Goal: Information Seeking & Learning: Check status

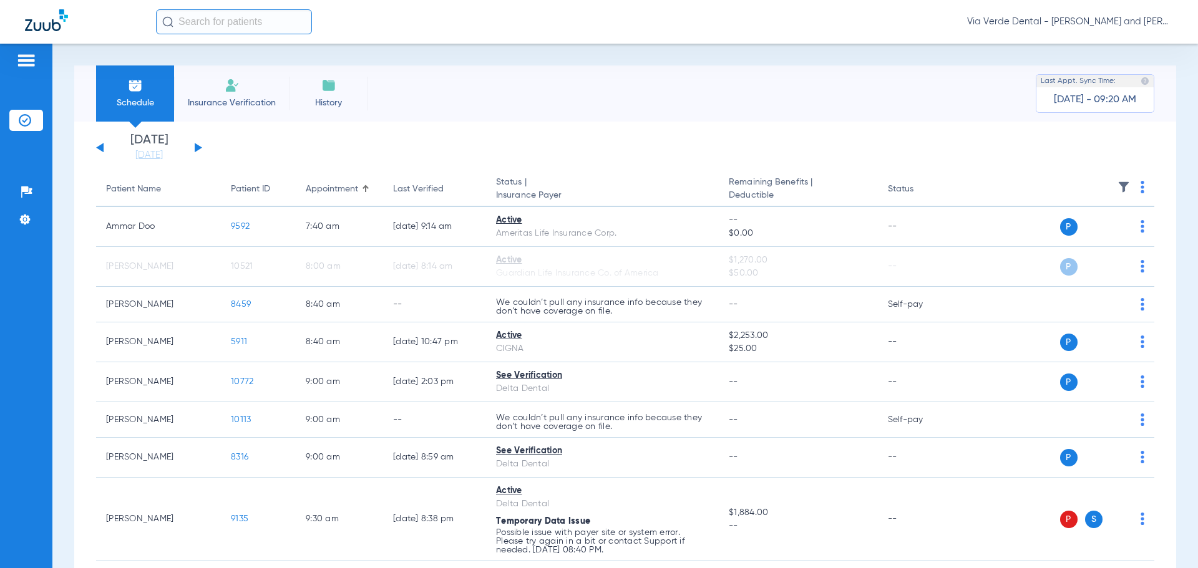
click at [199, 147] on button at bounding box center [198, 147] width 7 height 9
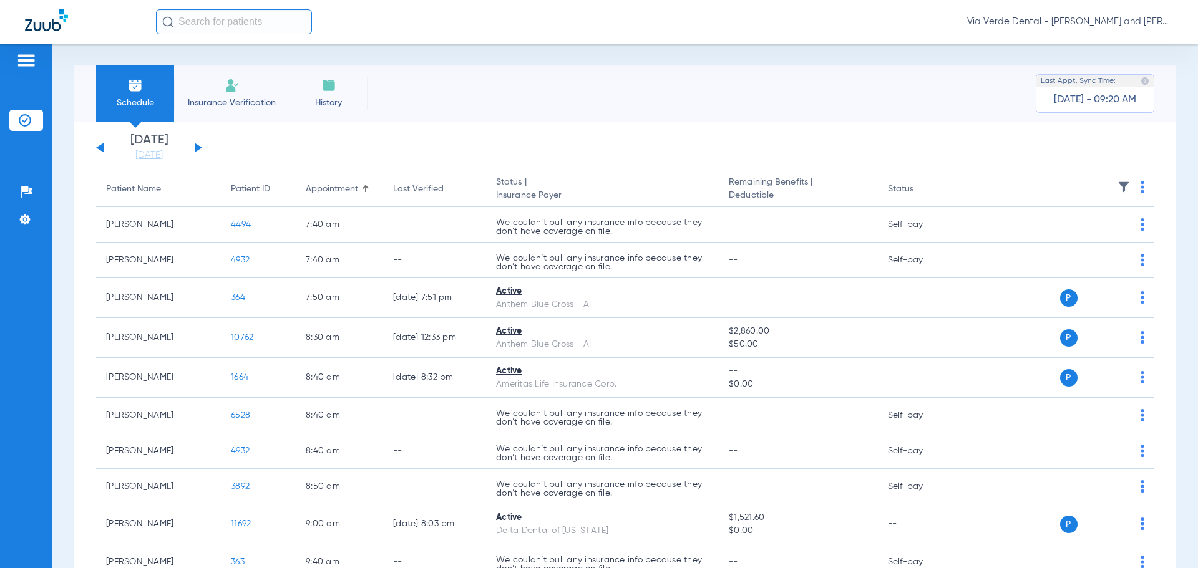
click at [199, 147] on button at bounding box center [198, 147] width 7 height 9
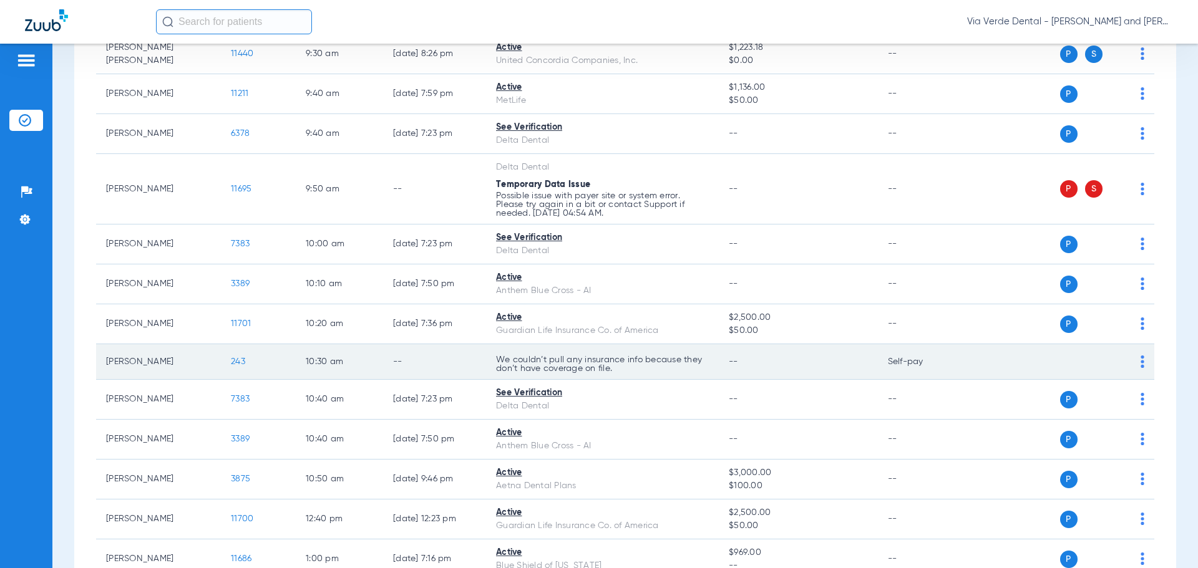
scroll to position [686, 0]
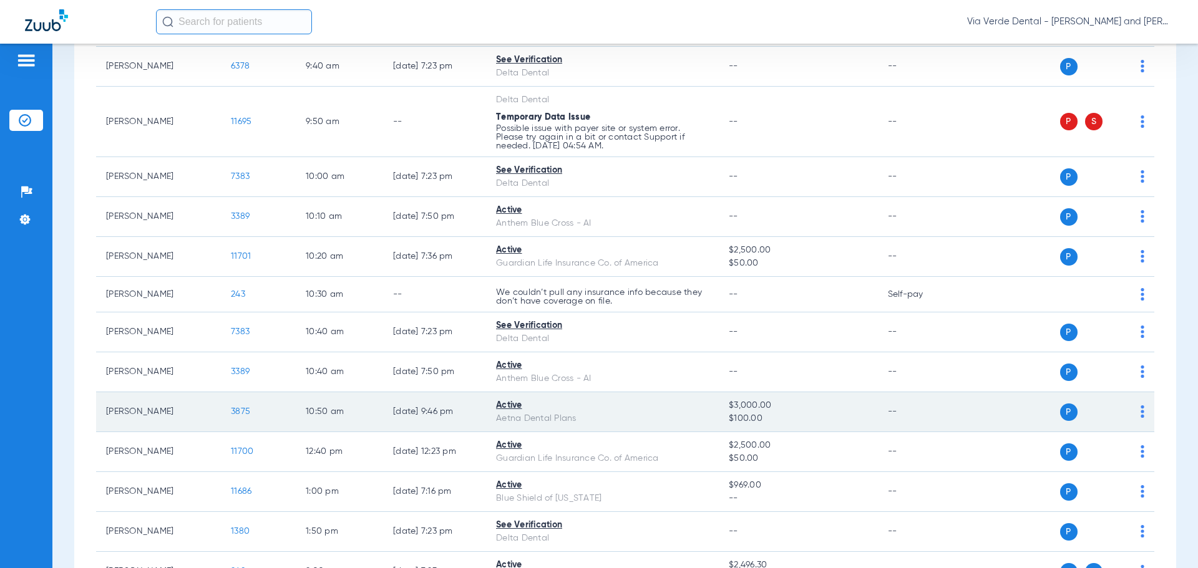
click at [240, 413] on span "3875" at bounding box center [240, 411] width 19 height 9
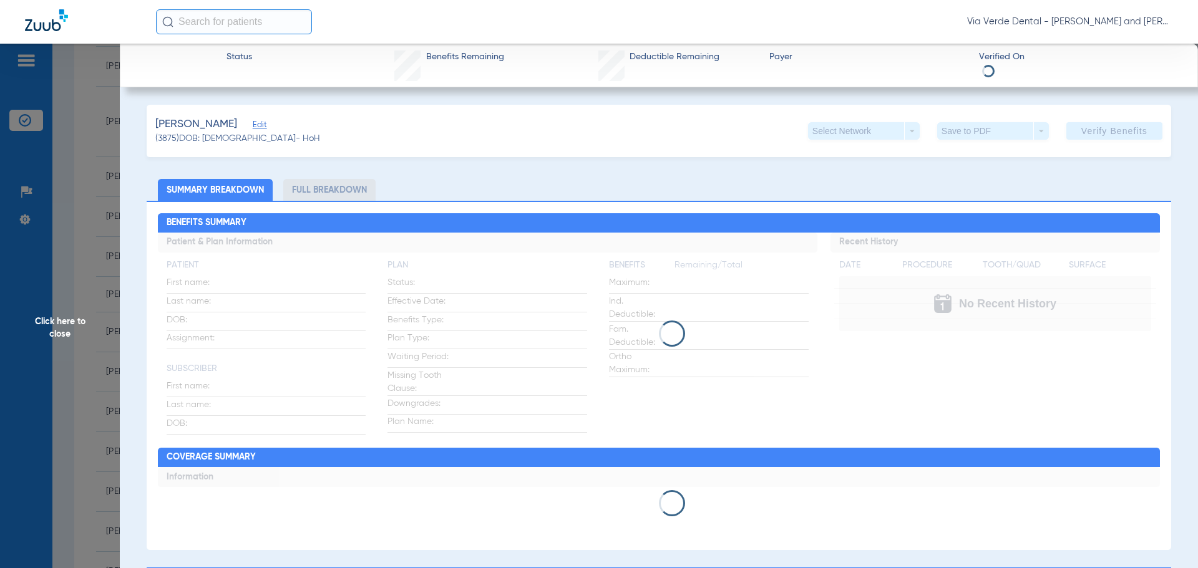
click at [334, 191] on li "Full Breakdown" at bounding box center [329, 190] width 92 height 22
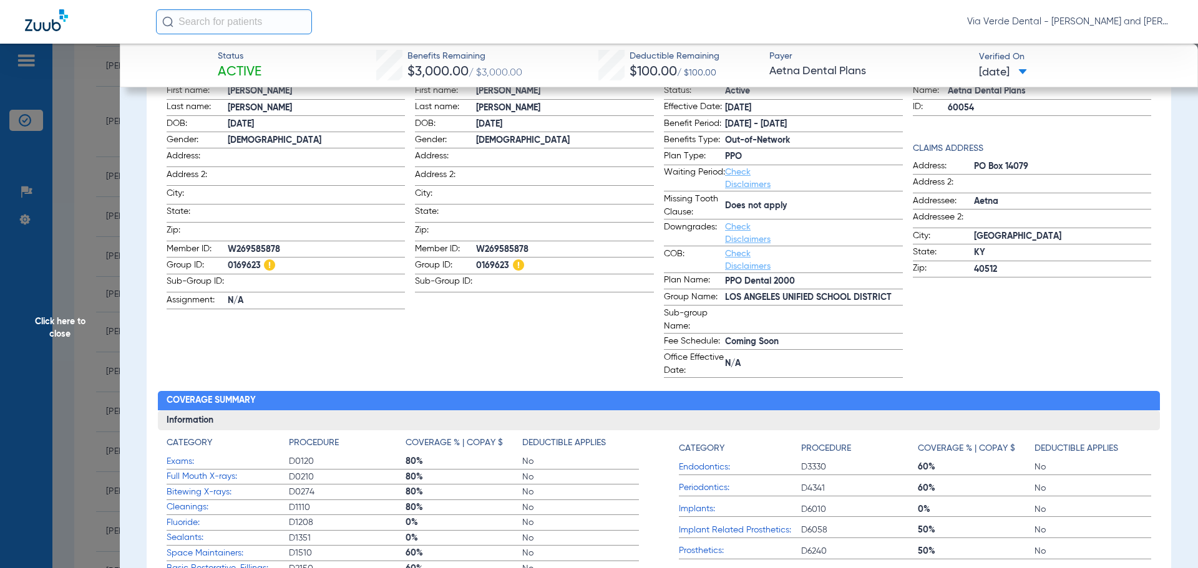
scroll to position [67, 0]
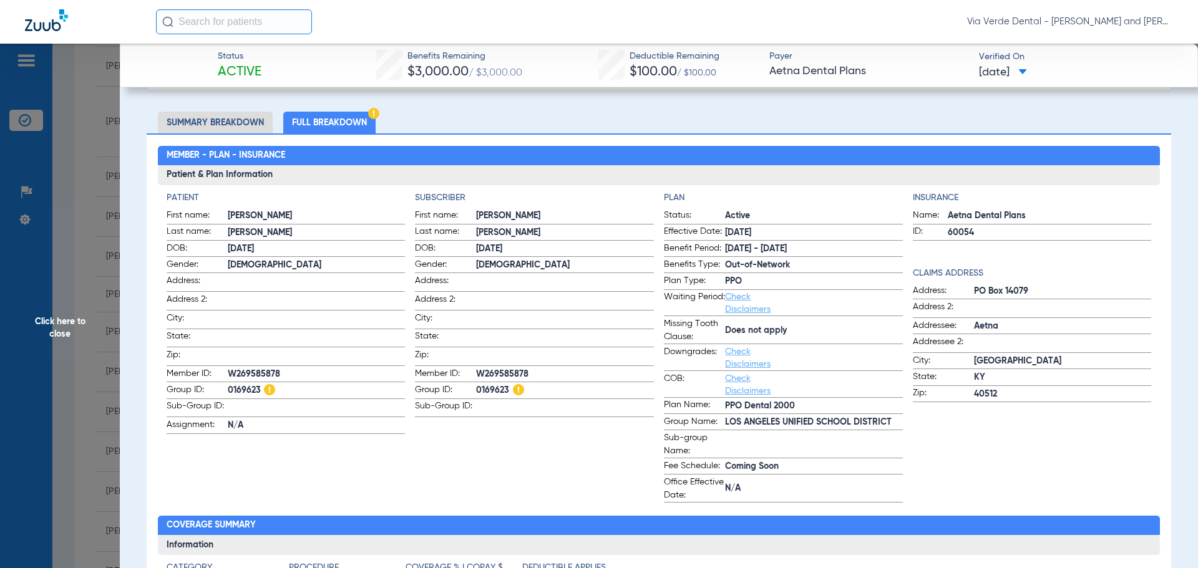
click at [370, 111] on img at bounding box center [373, 113] width 11 height 11
click at [375, 111] on img at bounding box center [373, 113] width 11 height 11
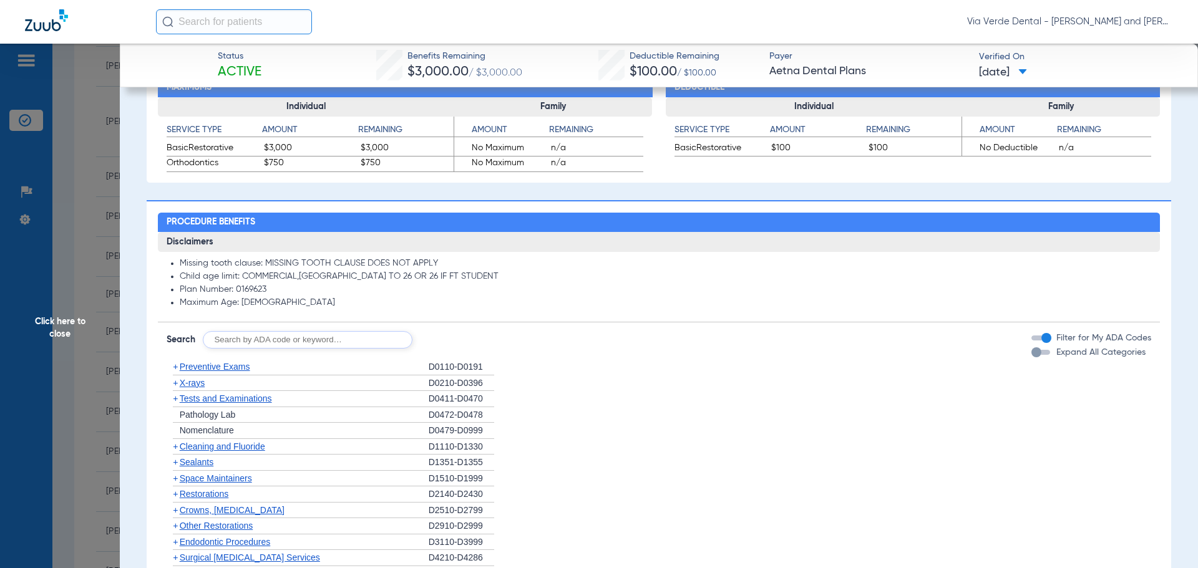
scroll to position [748, 0]
click at [213, 367] on span "Preventive Exams" at bounding box center [215, 366] width 70 height 10
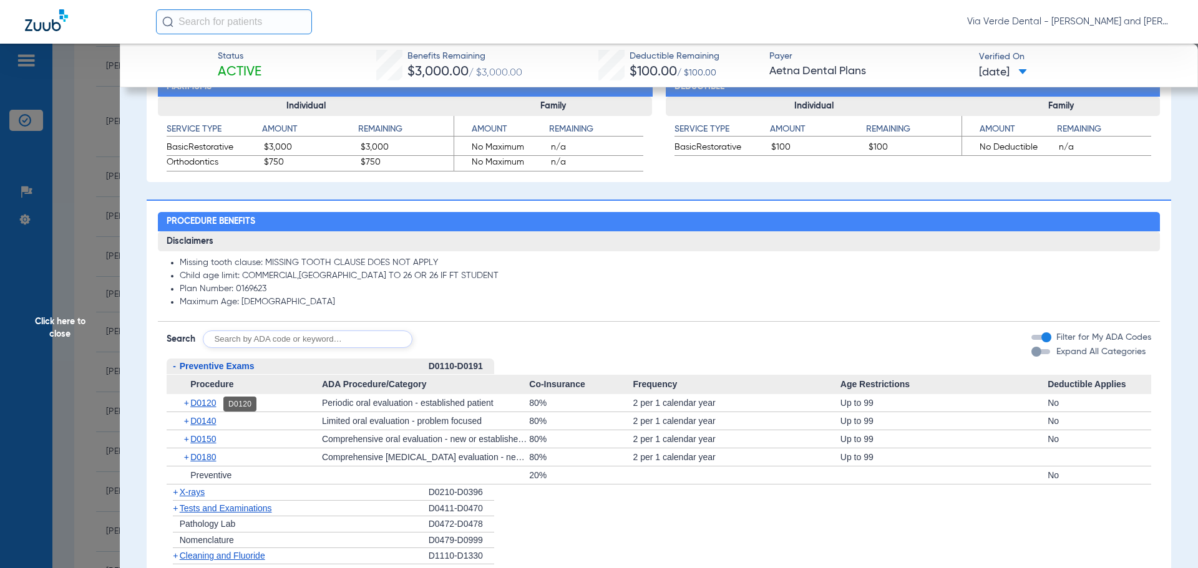
click at [211, 405] on span "D0120" at bounding box center [203, 403] width 26 height 10
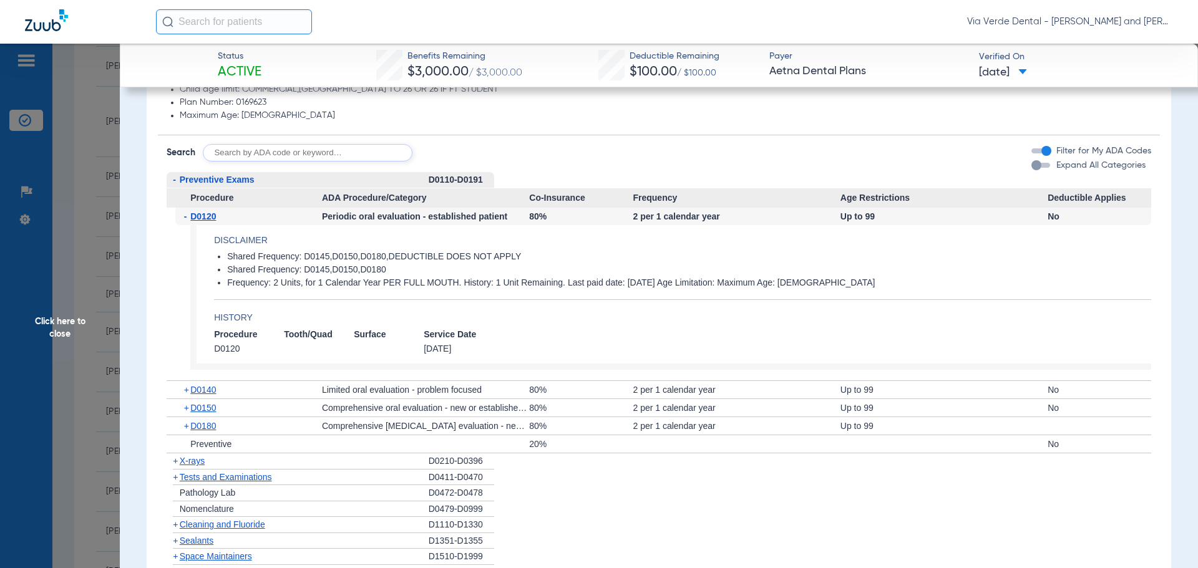
scroll to position [936, 0]
click at [196, 463] on span "X-rays" at bounding box center [192, 460] width 25 height 10
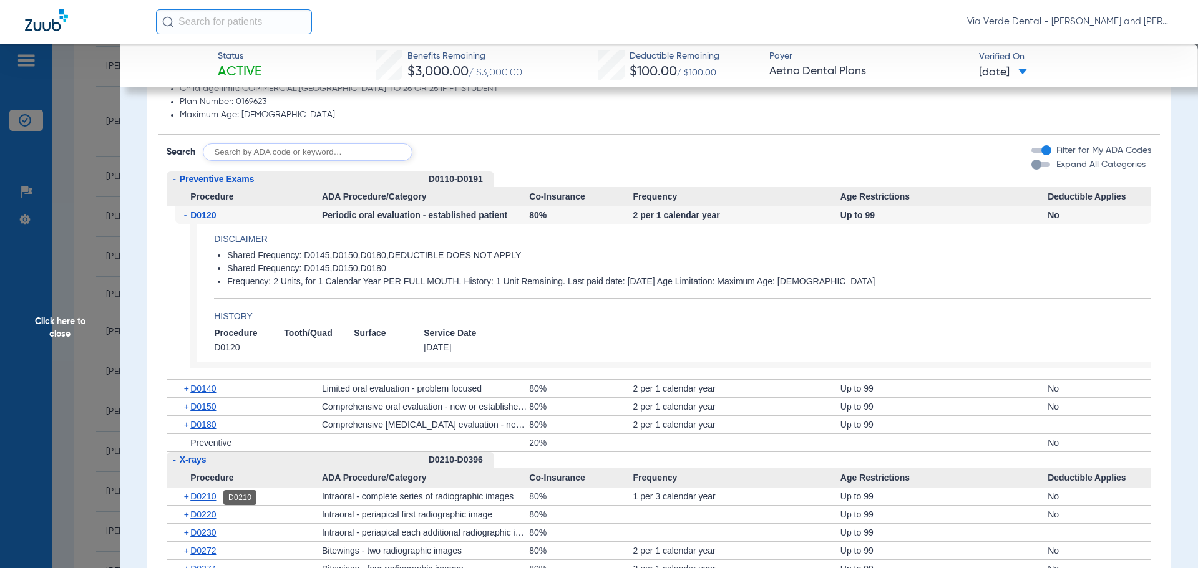
click at [201, 495] on span "D0210" at bounding box center [203, 497] width 26 height 10
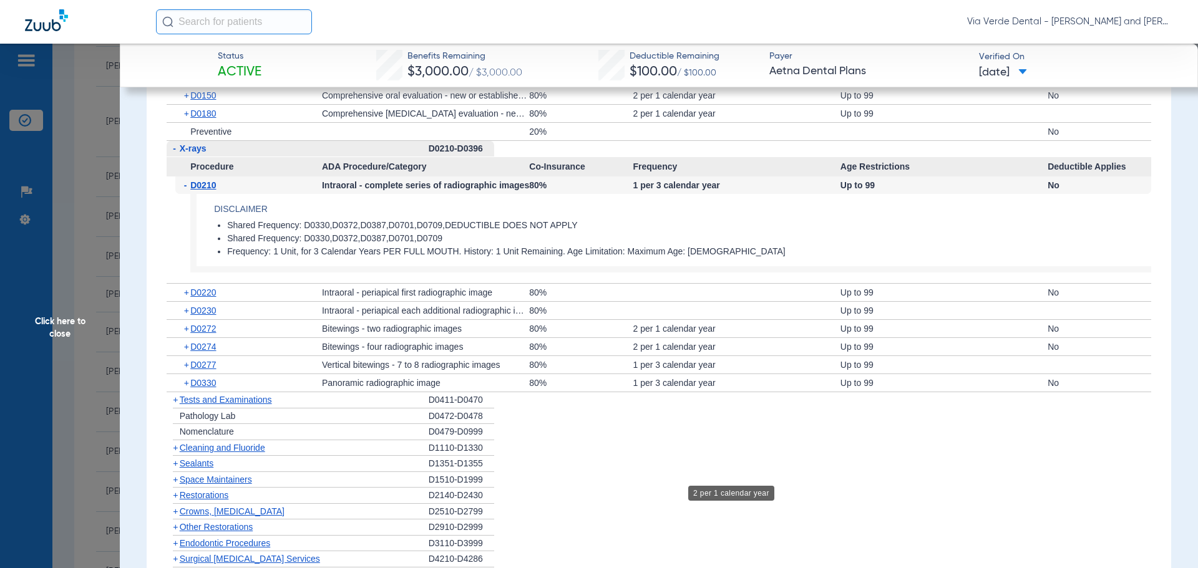
scroll to position [1247, 0]
click at [211, 345] on span "D0274" at bounding box center [203, 346] width 26 height 10
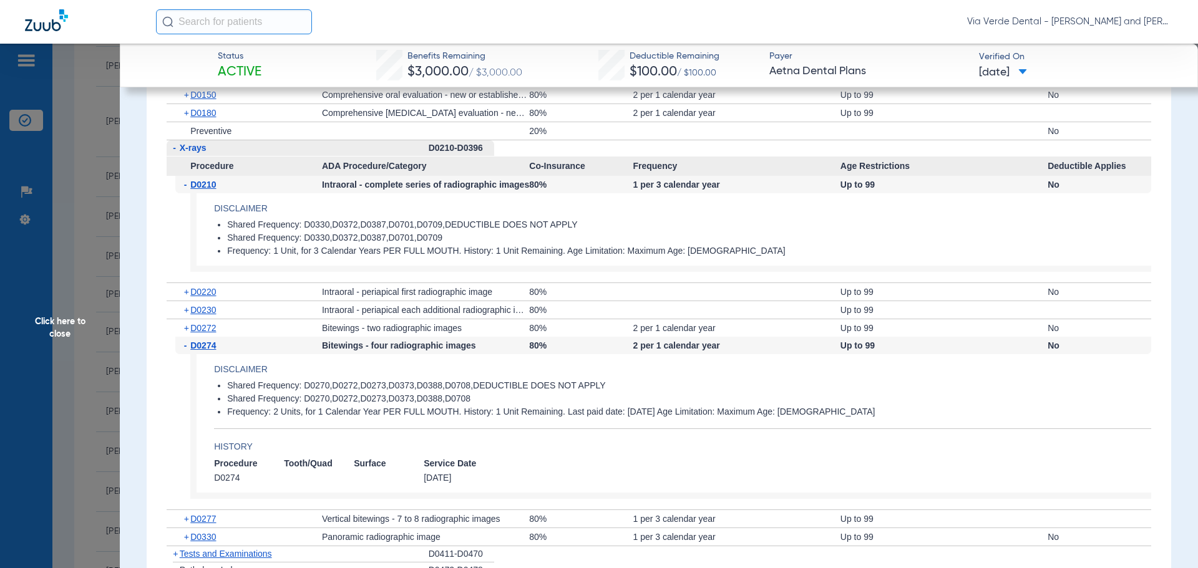
scroll to position [1435, 0]
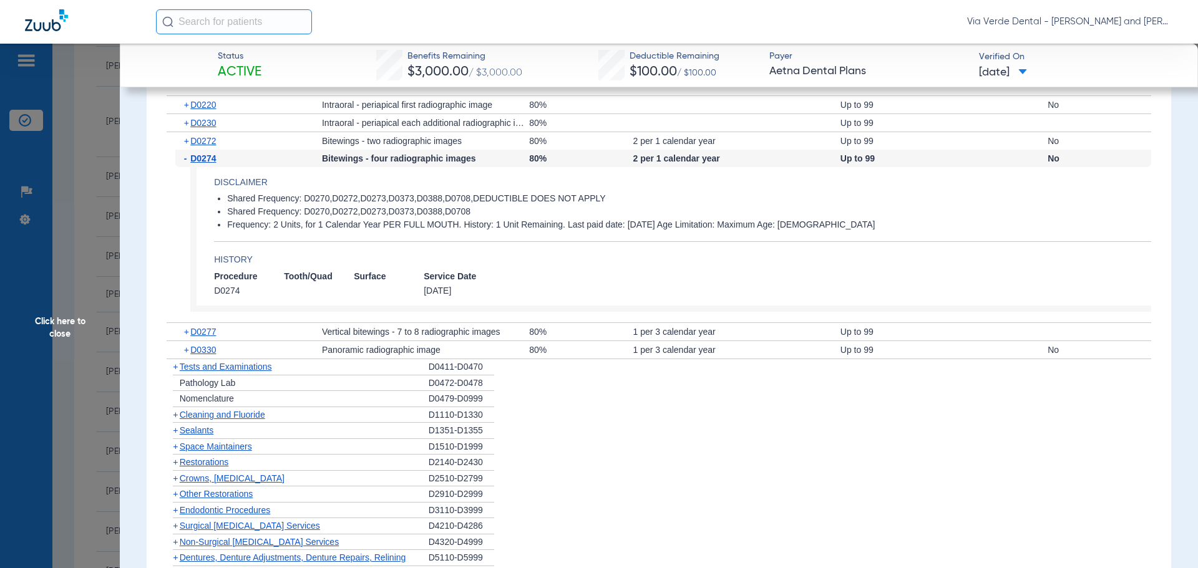
click at [223, 412] on span "Cleaning and Fluoride" at bounding box center [222, 415] width 85 height 10
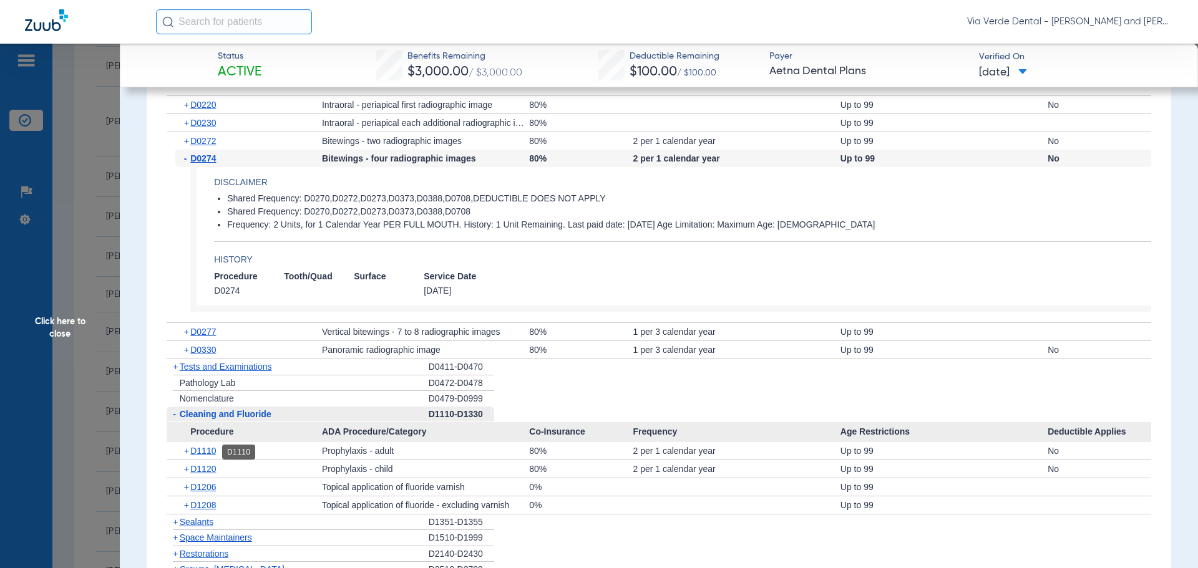
click at [209, 453] on span "D1110" at bounding box center [203, 451] width 26 height 10
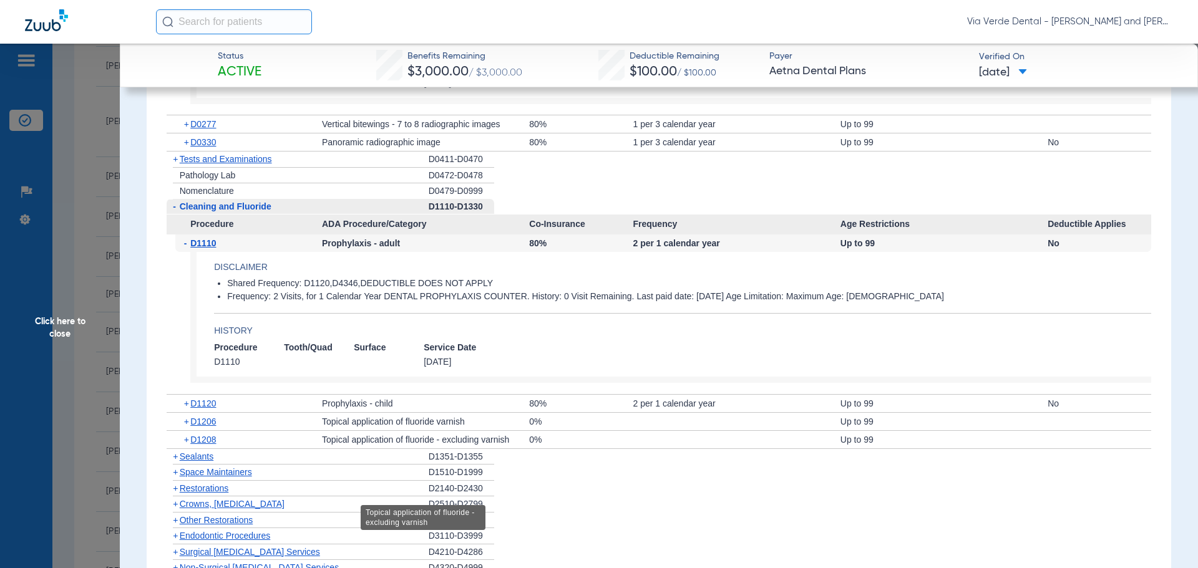
scroll to position [1684, 0]
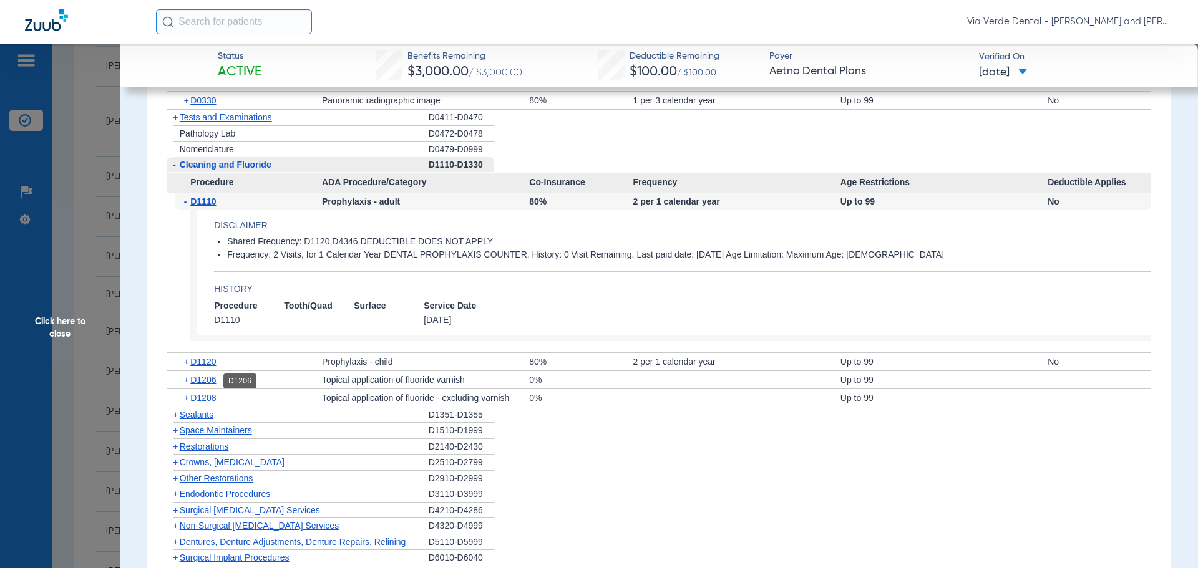
click at [204, 382] on span "D1206" at bounding box center [203, 380] width 26 height 10
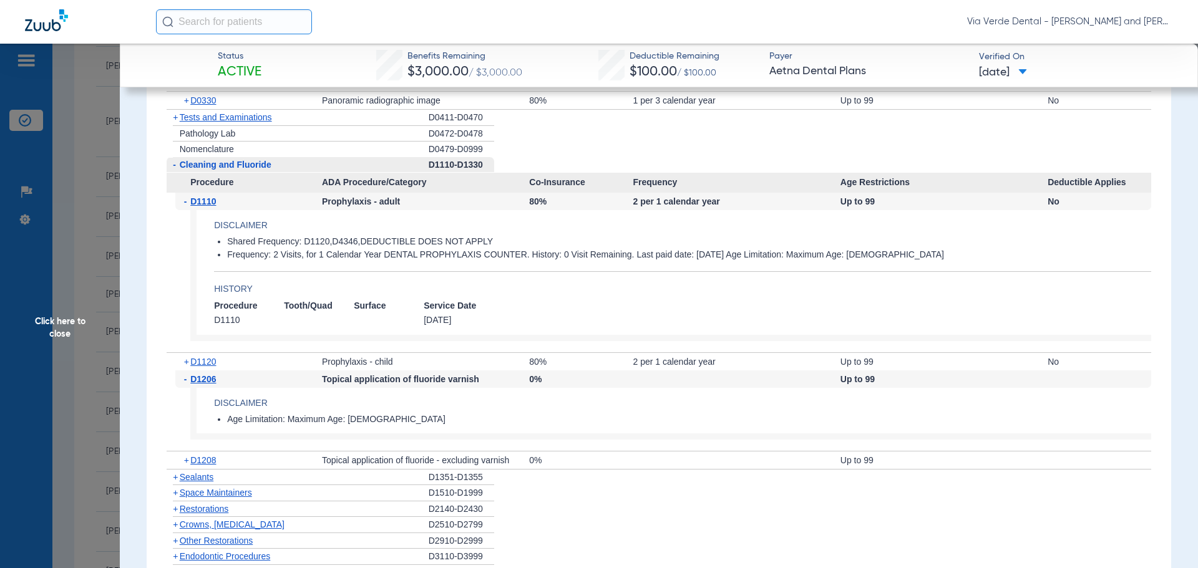
click at [241, 526] on span "Crowns, [MEDICAL_DATA]" at bounding box center [232, 525] width 105 height 10
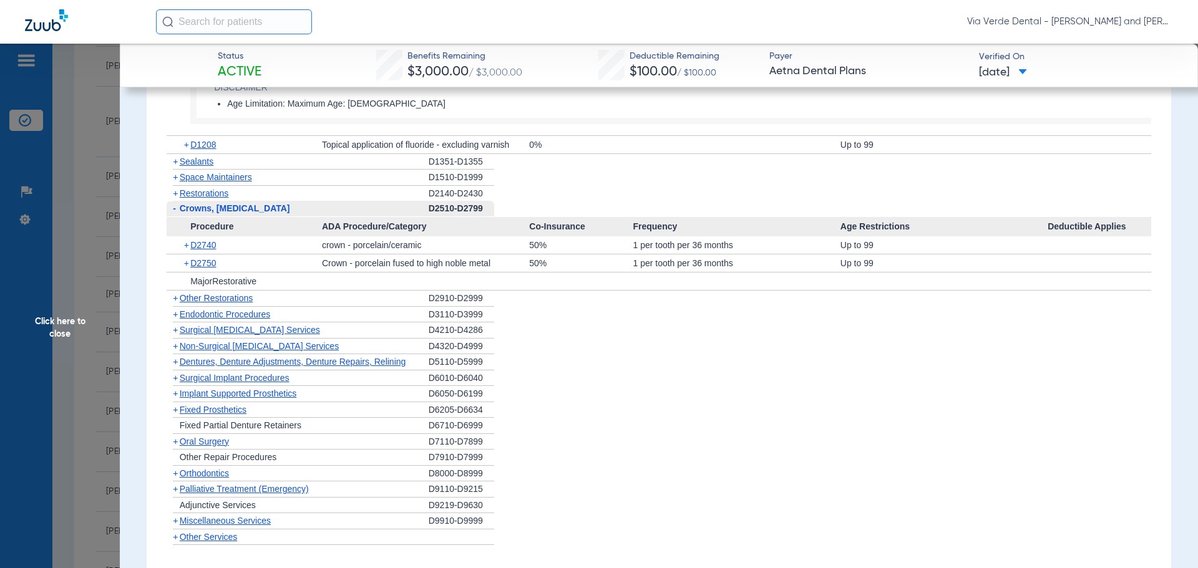
scroll to position [2121, 0]
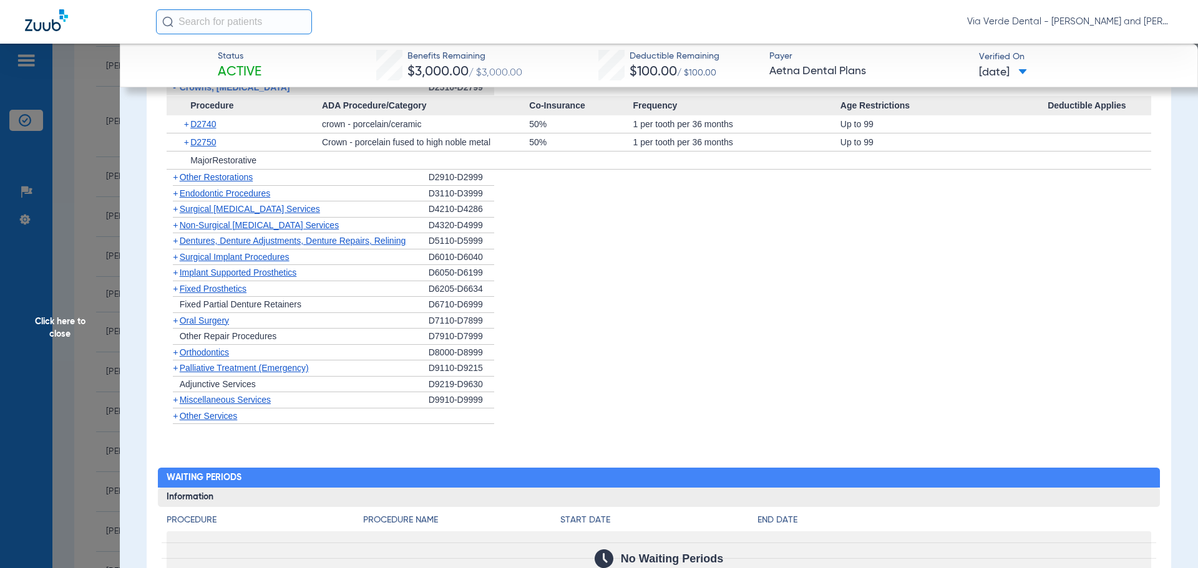
click at [219, 223] on span "Non-Surgical [MEDICAL_DATA] Services" at bounding box center [259, 225] width 159 height 10
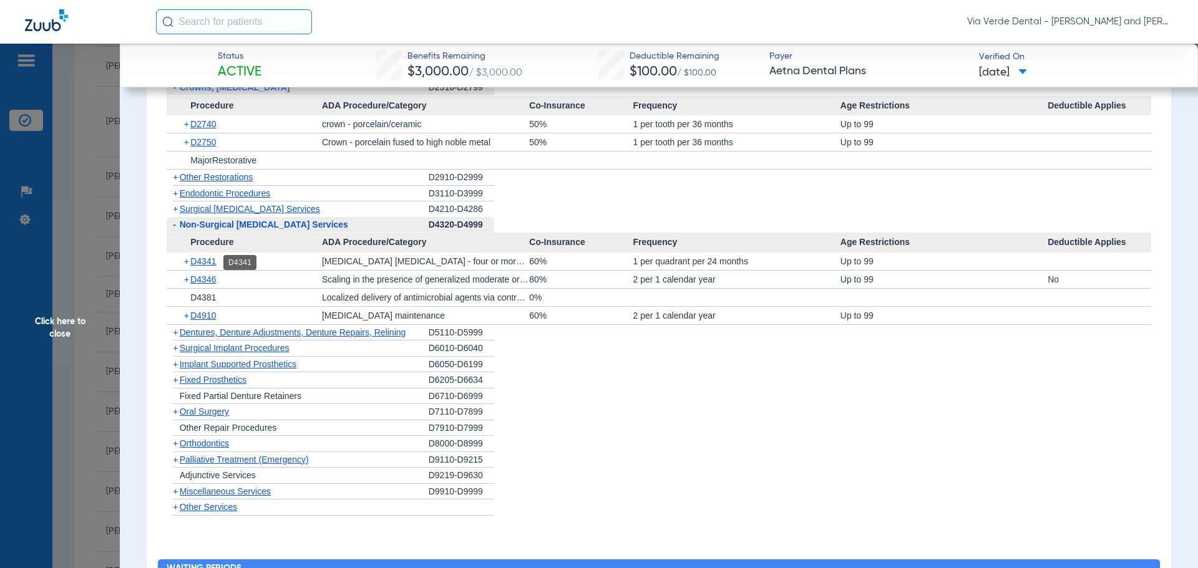
click at [210, 260] on span "D4341" at bounding box center [203, 261] width 26 height 10
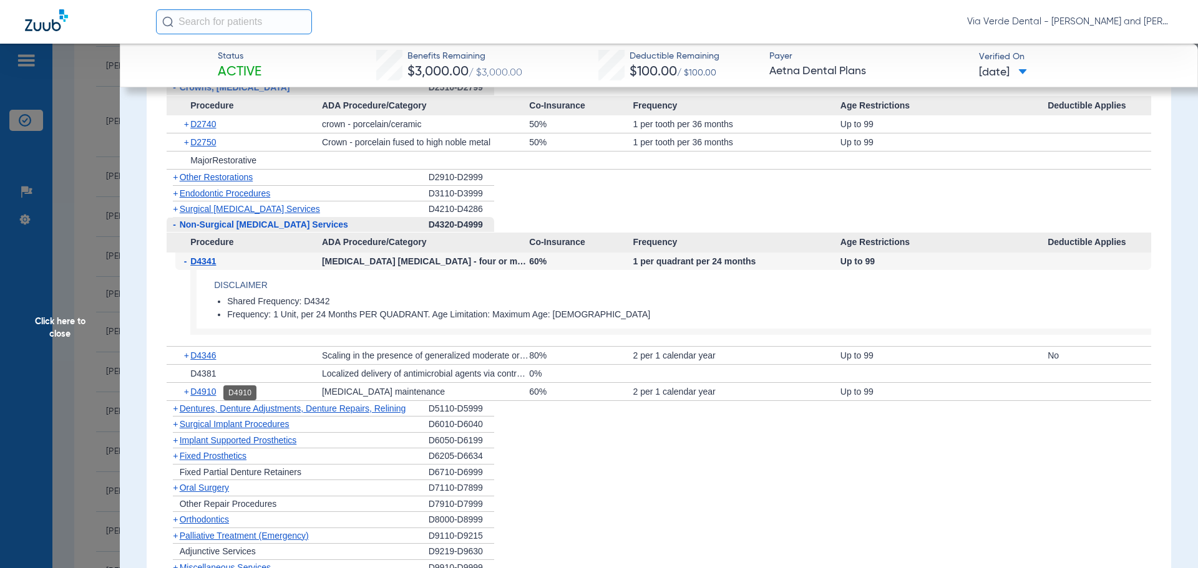
click at [200, 395] on span "D4910" at bounding box center [203, 392] width 26 height 10
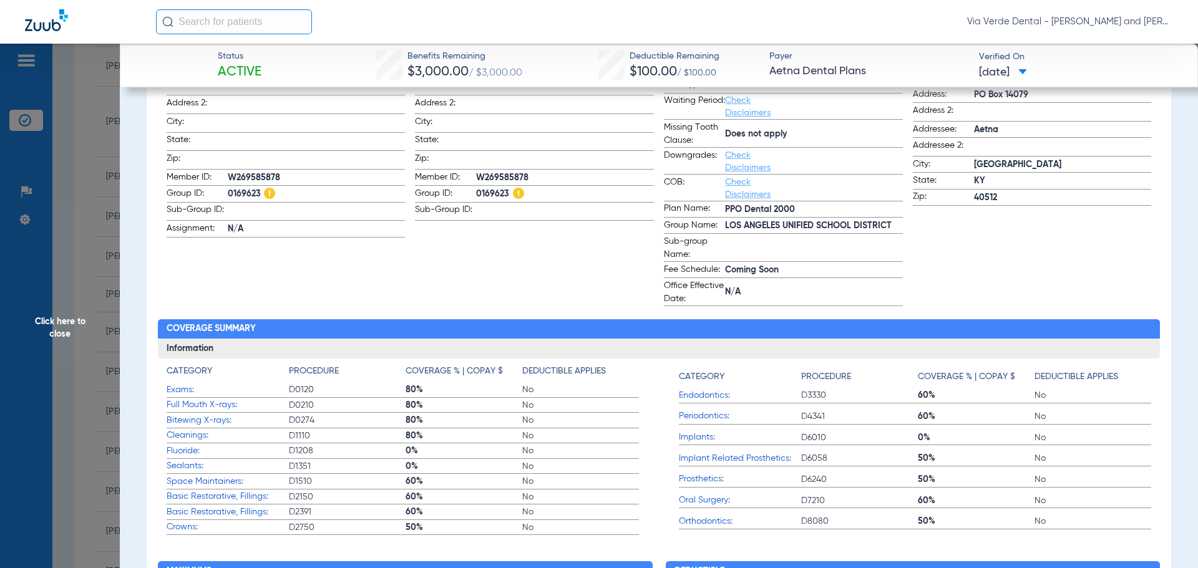
scroll to position [0, 0]
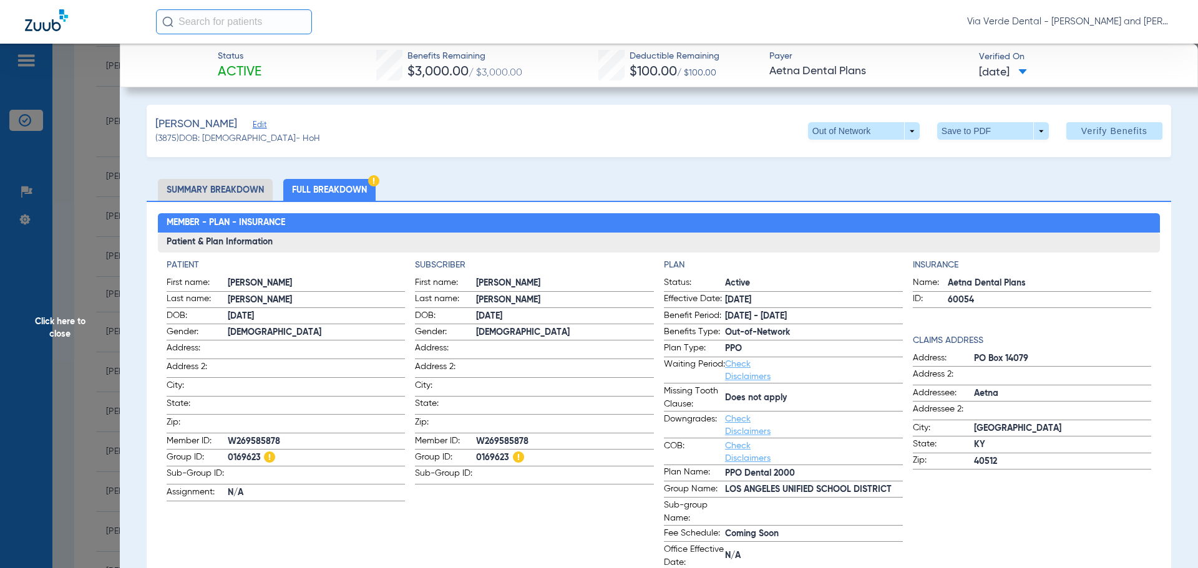
click at [99, 256] on span "Click here to close" at bounding box center [60, 328] width 120 height 568
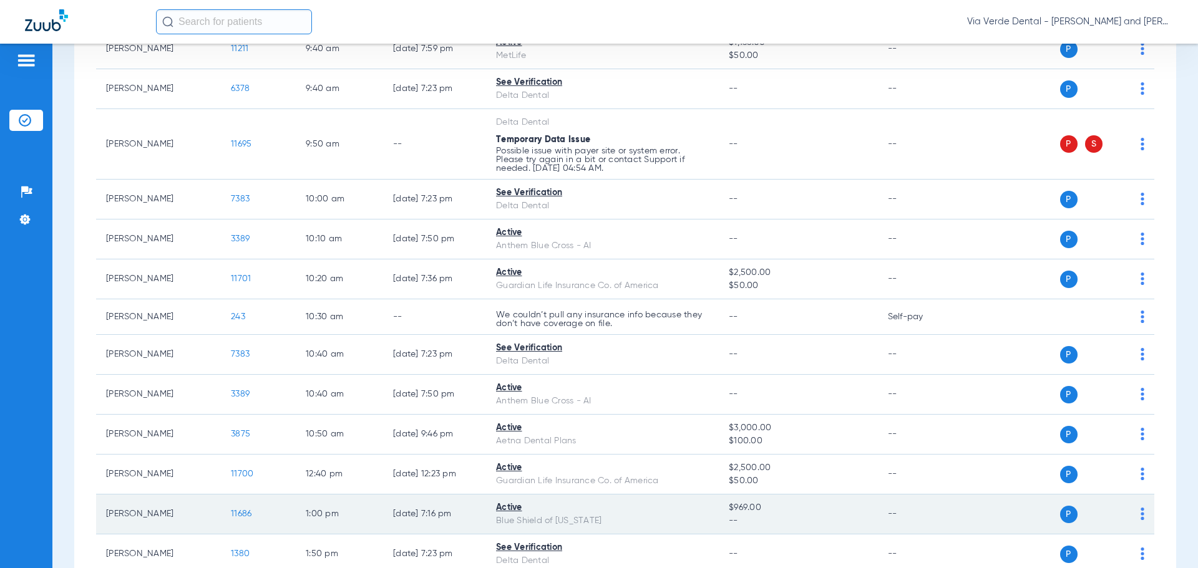
scroll to position [686, 0]
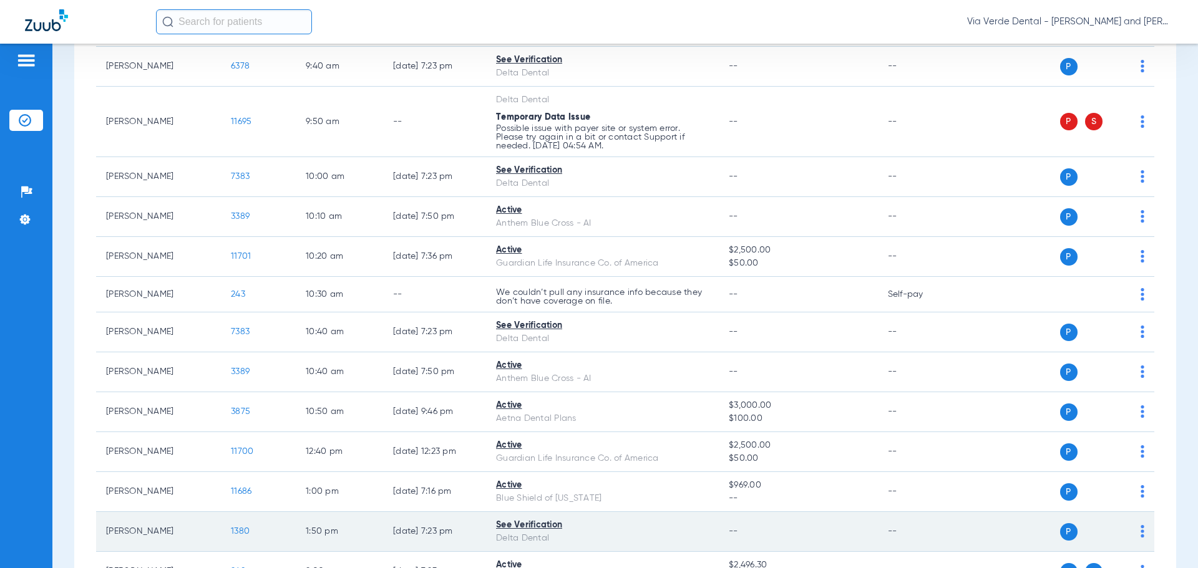
click at [237, 530] on span "1380" at bounding box center [240, 531] width 19 height 9
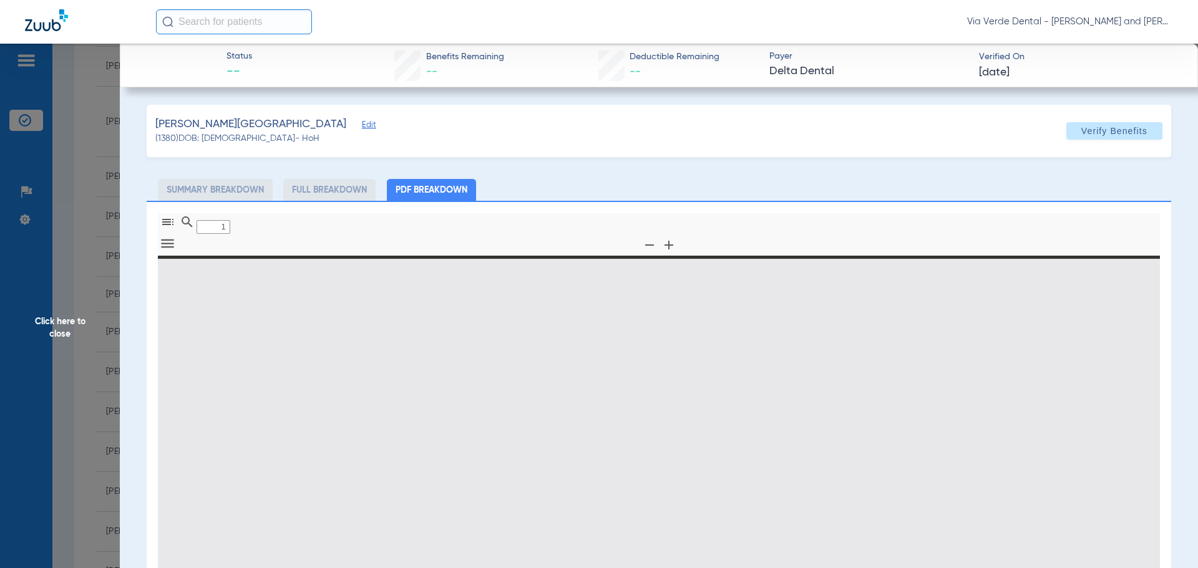
type input "0"
select select "page-width"
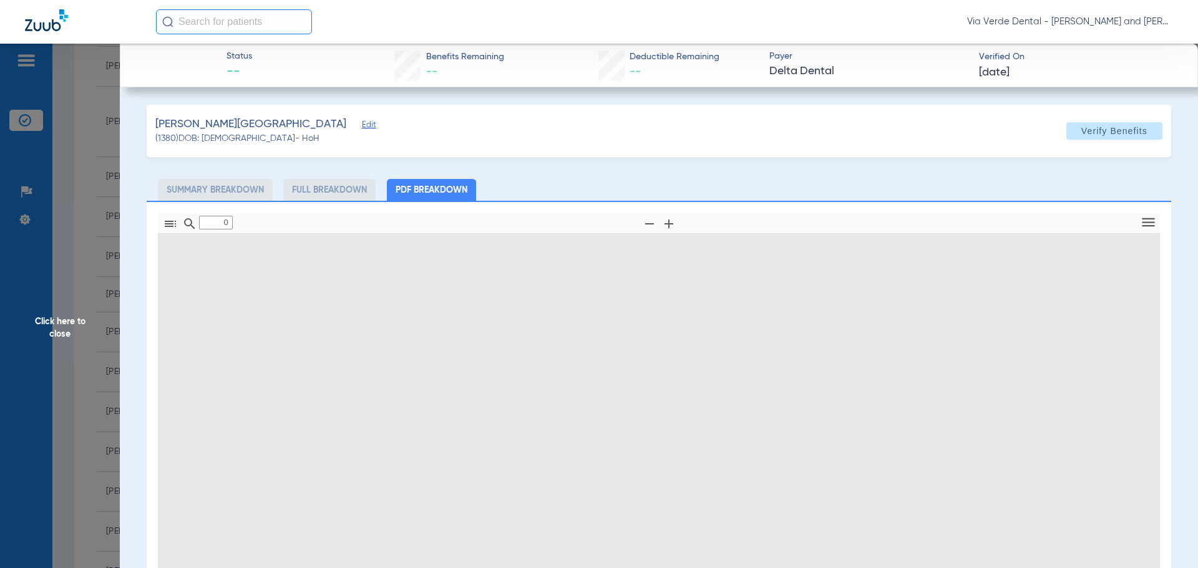
type input "1"
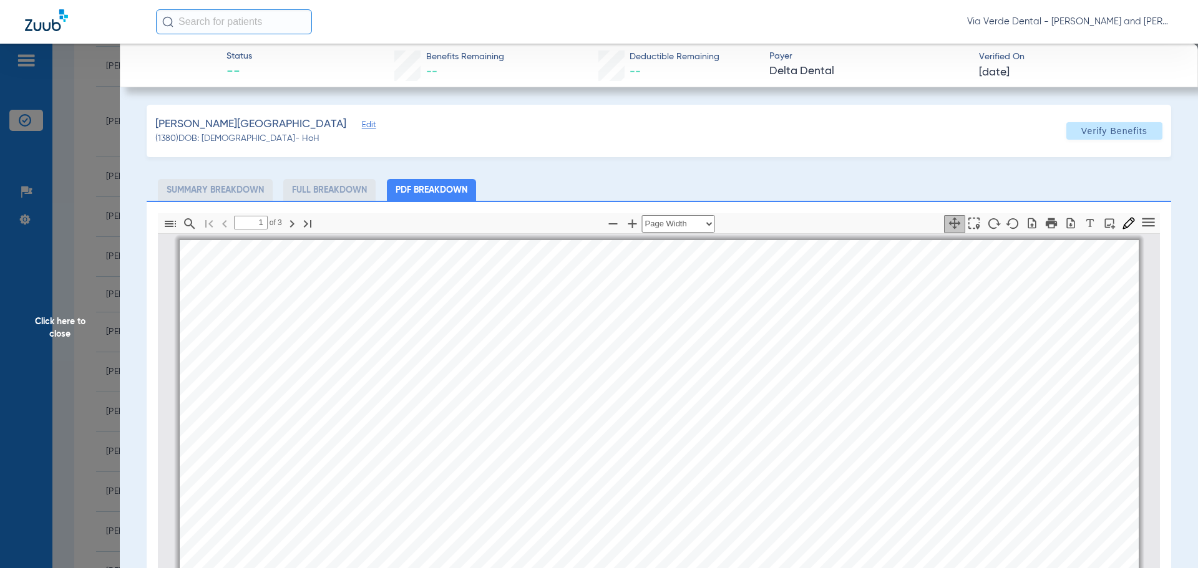
scroll to position [6, 0]
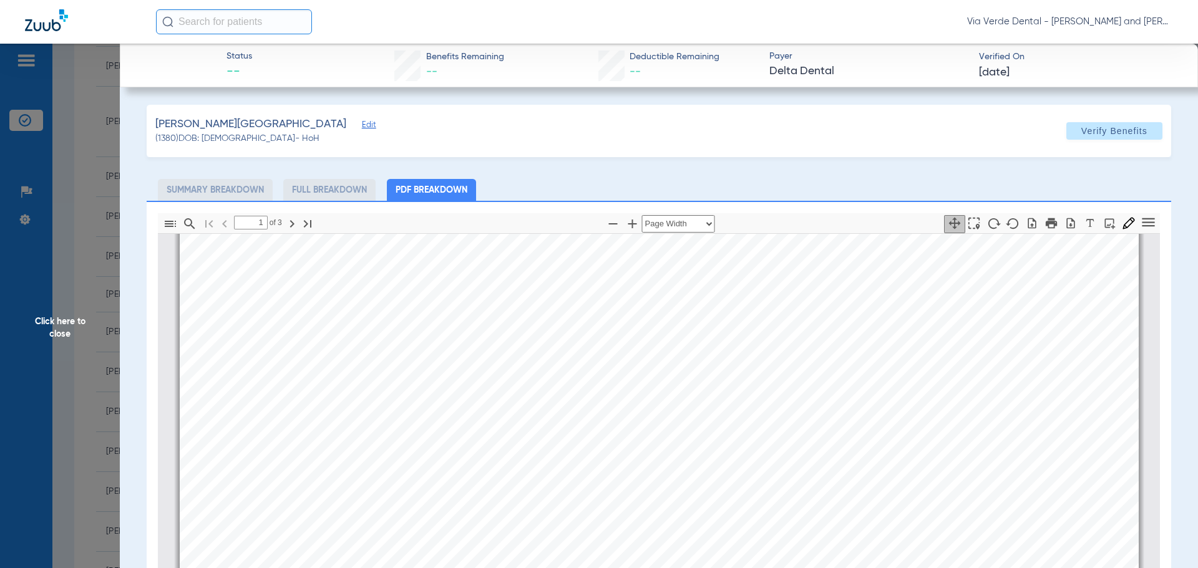
click at [83, 178] on span "Click here to close" at bounding box center [60, 328] width 120 height 568
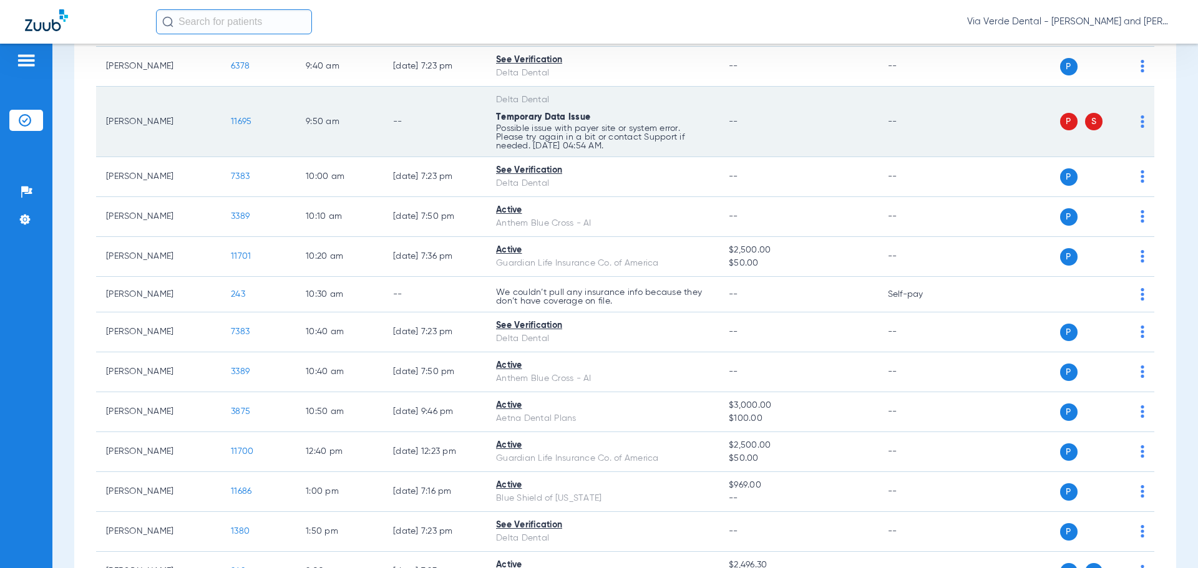
click at [762, 90] on td "--" at bounding box center [798, 122] width 158 height 70
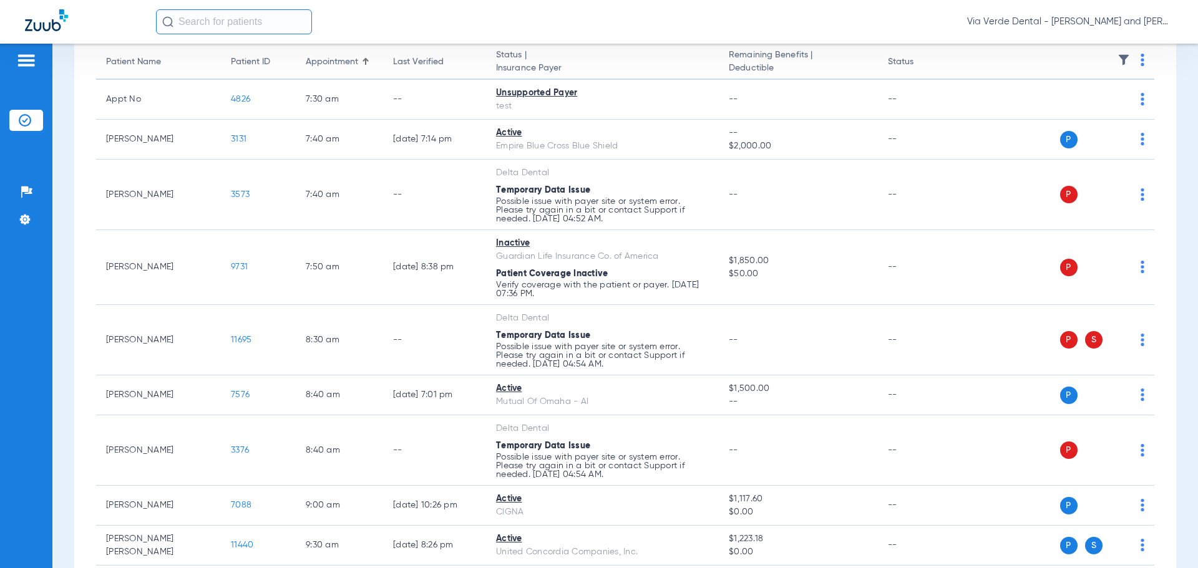
scroll to position [0, 0]
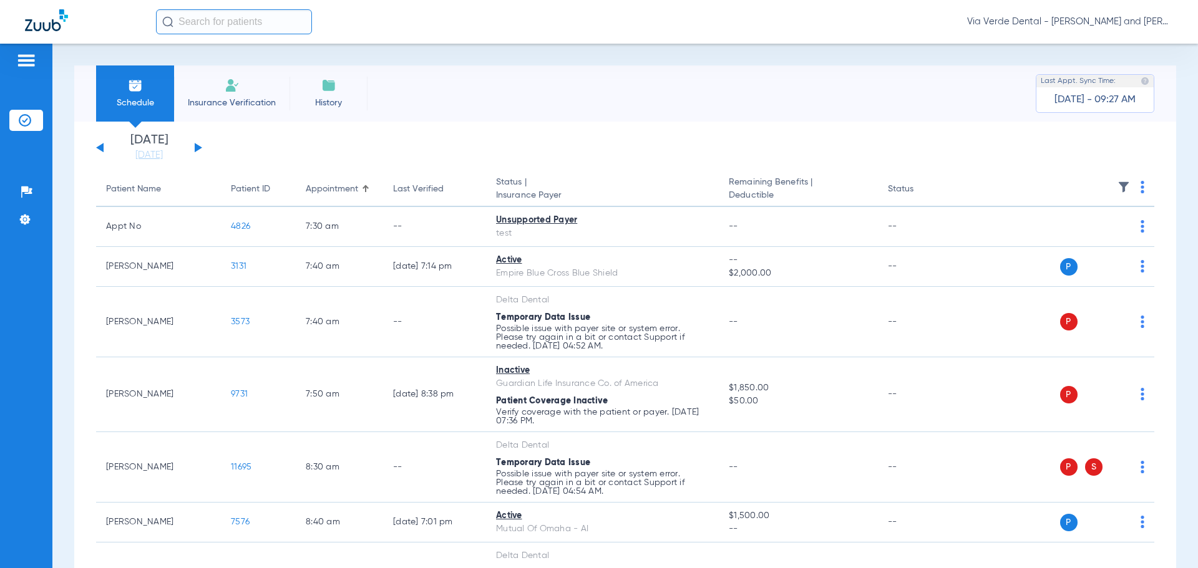
click at [100, 148] on button at bounding box center [99, 147] width 7 height 9
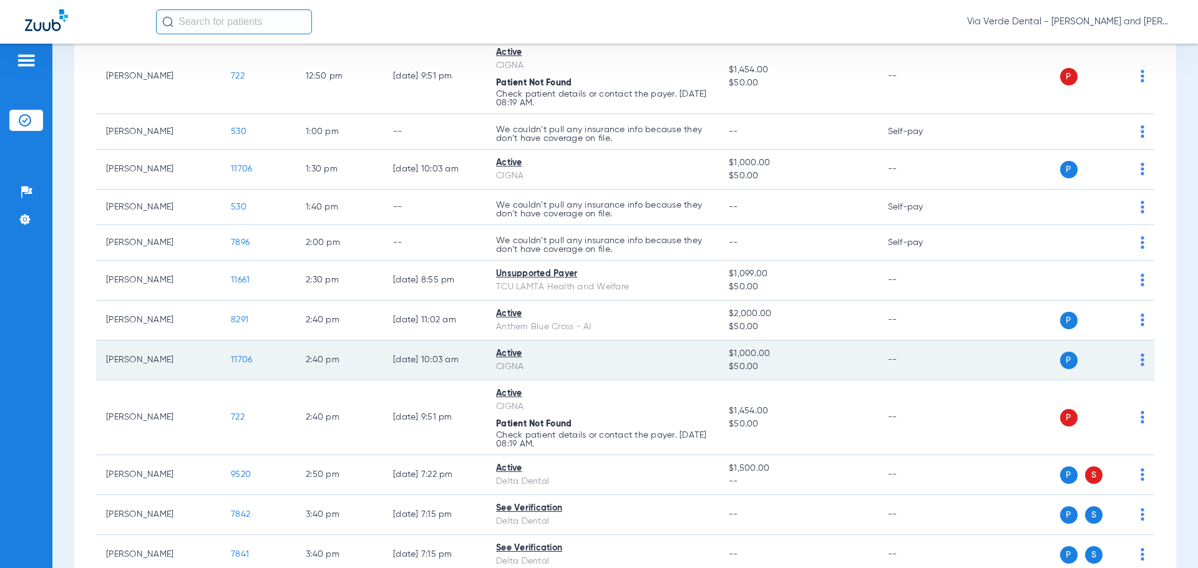
scroll to position [936, 0]
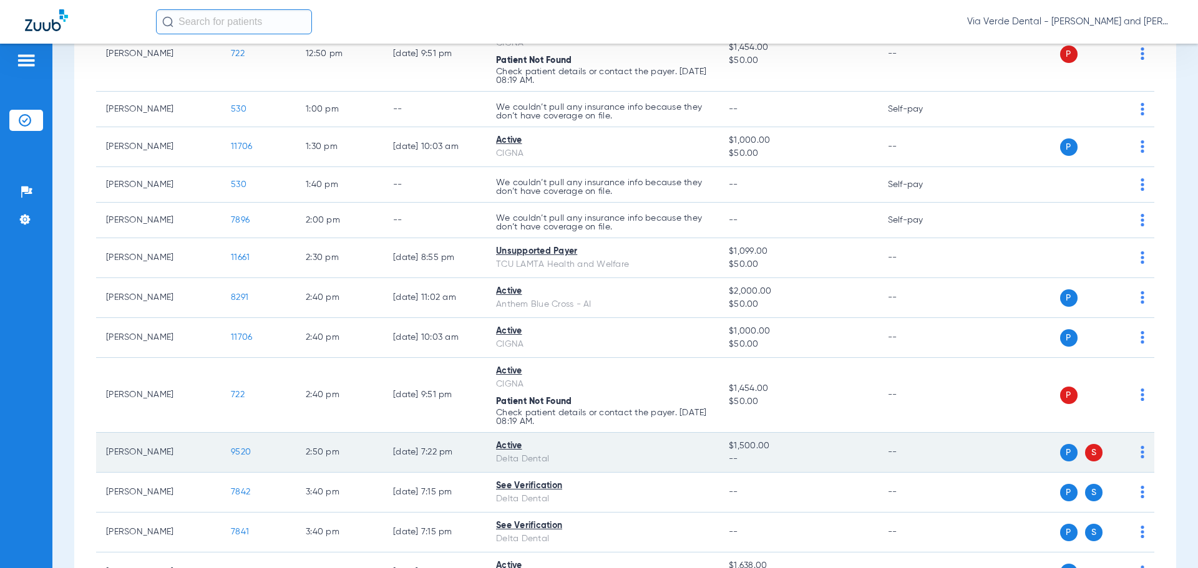
click at [240, 452] on span "9520" at bounding box center [241, 452] width 20 height 9
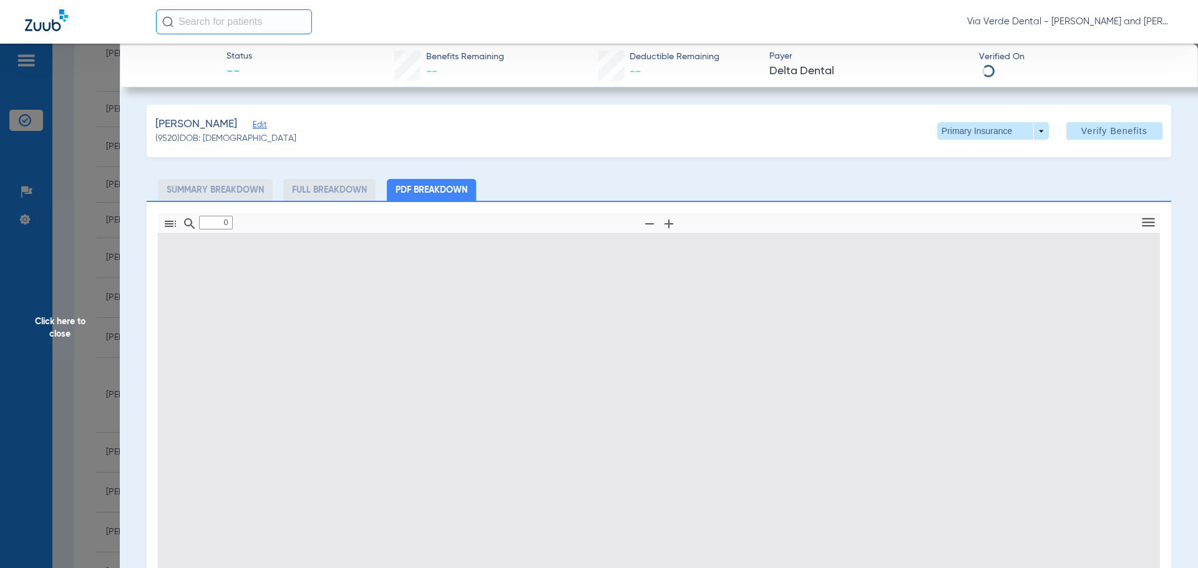
type input "1"
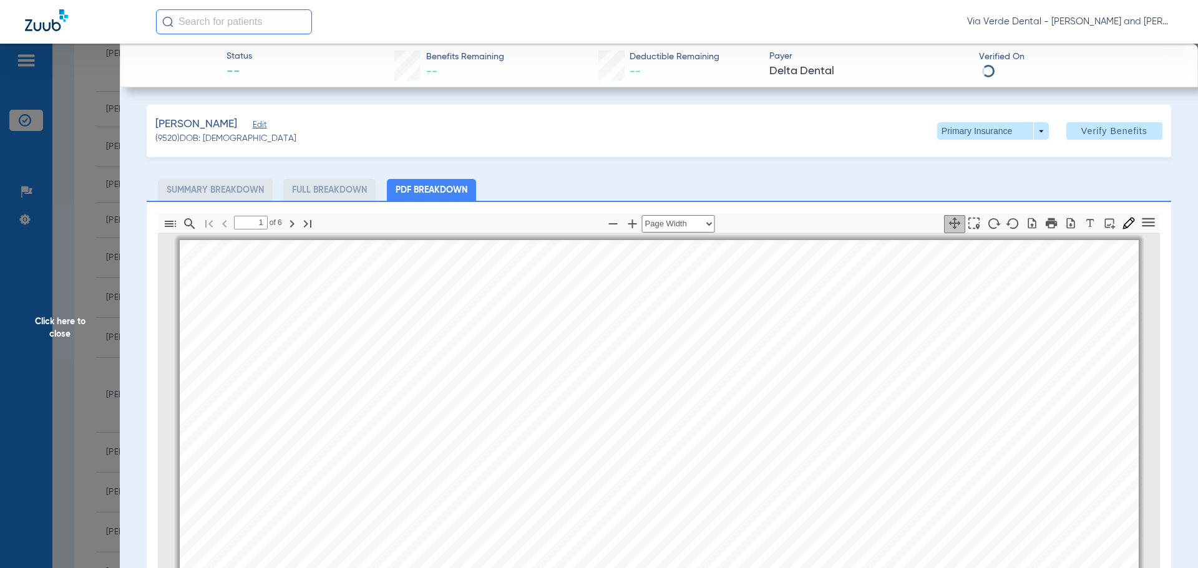
scroll to position [6, 0]
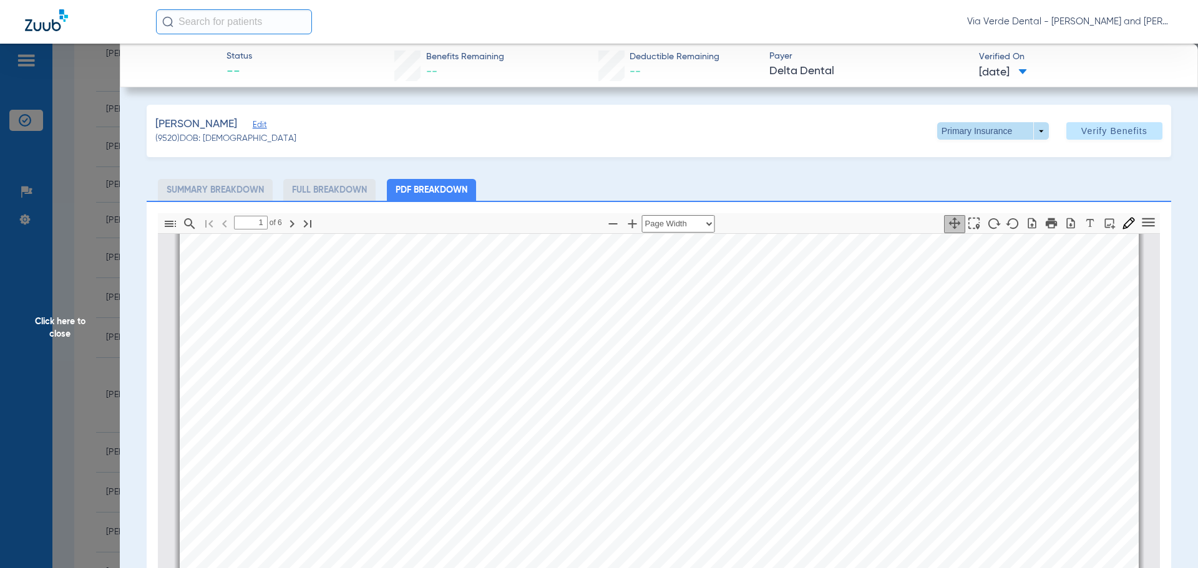
click at [1033, 128] on span at bounding box center [993, 130] width 112 height 17
click at [981, 178] on span "Secondary Insurance" at bounding box center [979, 181] width 82 height 9
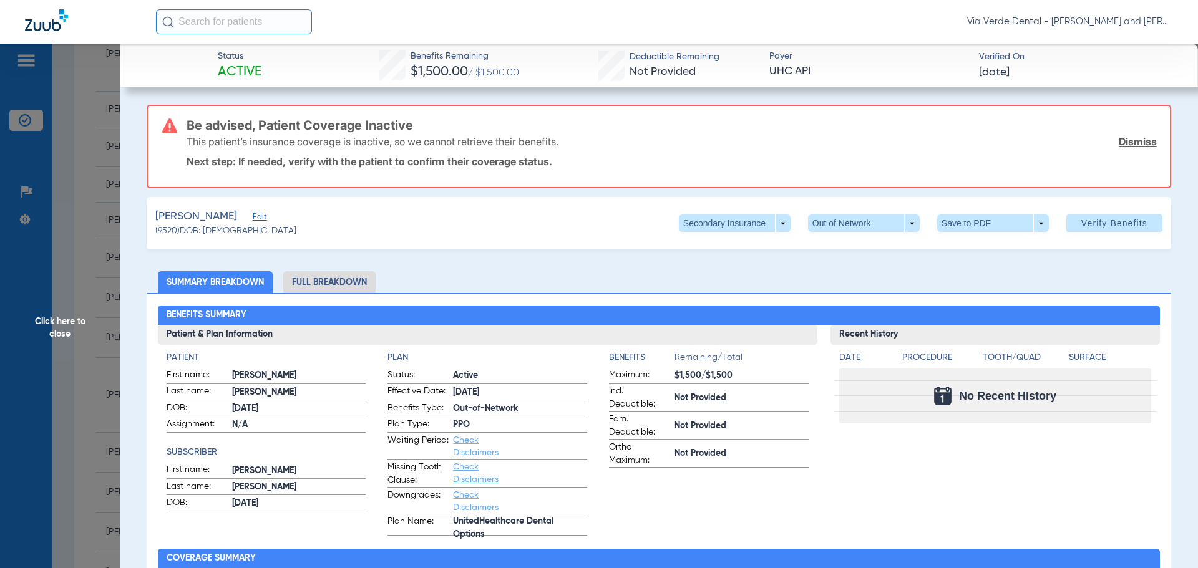
click at [364, 284] on li "Full Breakdown" at bounding box center [329, 282] width 92 height 22
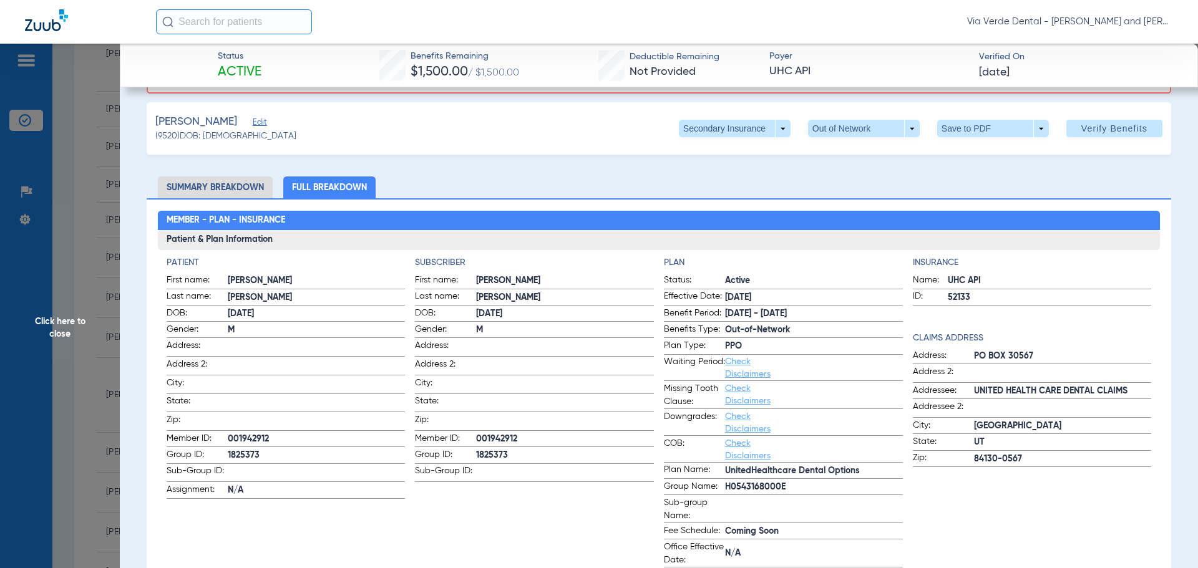
scroll to position [0, 0]
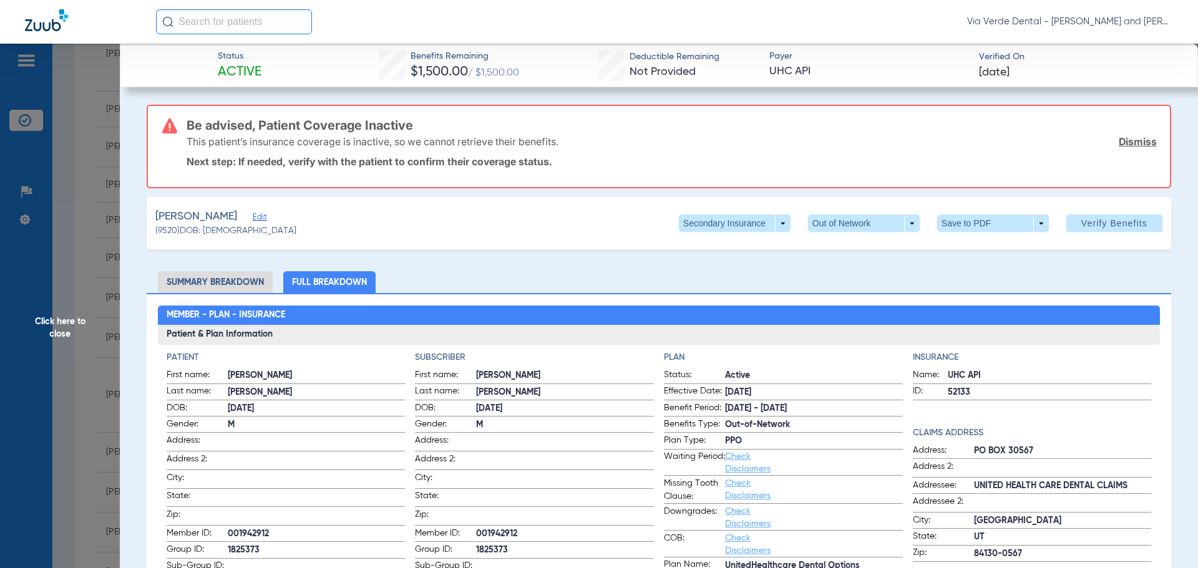
click at [89, 191] on span "Click here to close" at bounding box center [60, 328] width 120 height 568
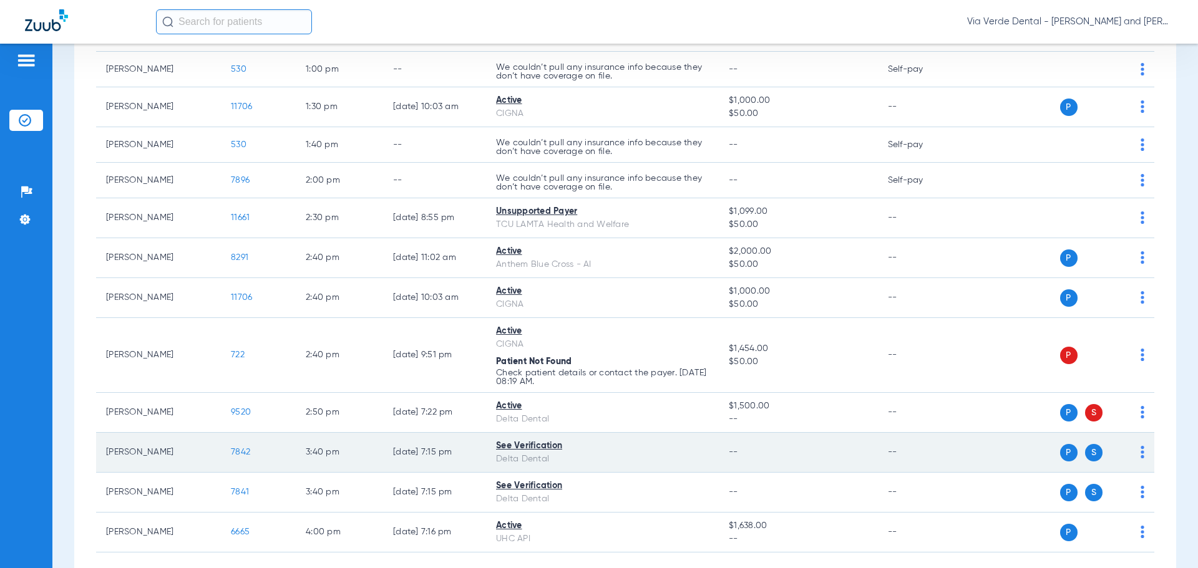
scroll to position [998, 0]
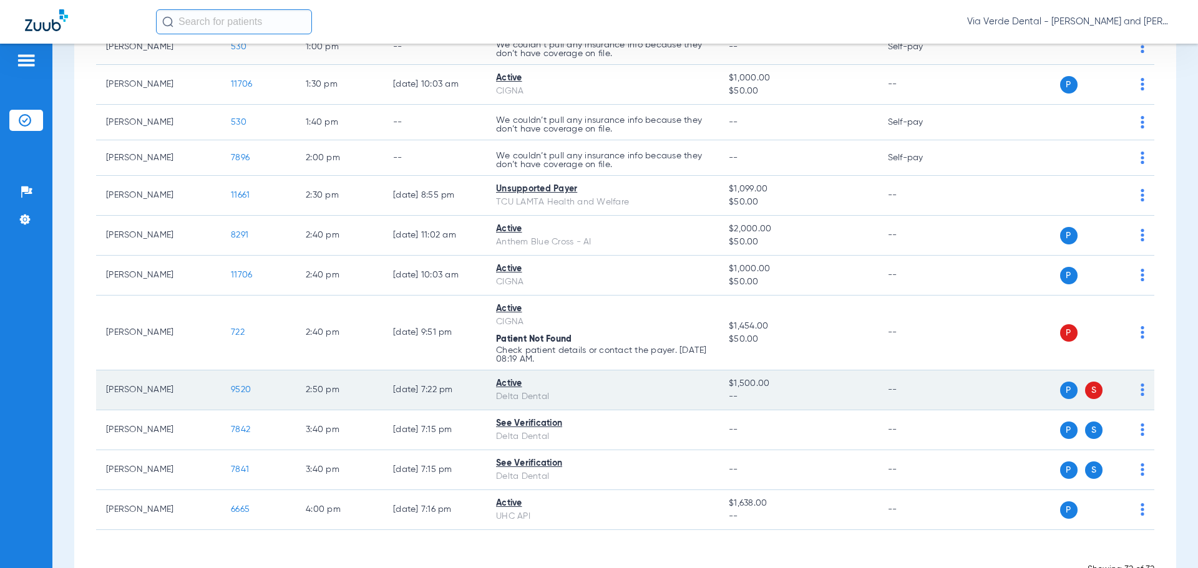
click at [239, 391] on span "9520" at bounding box center [241, 389] width 20 height 9
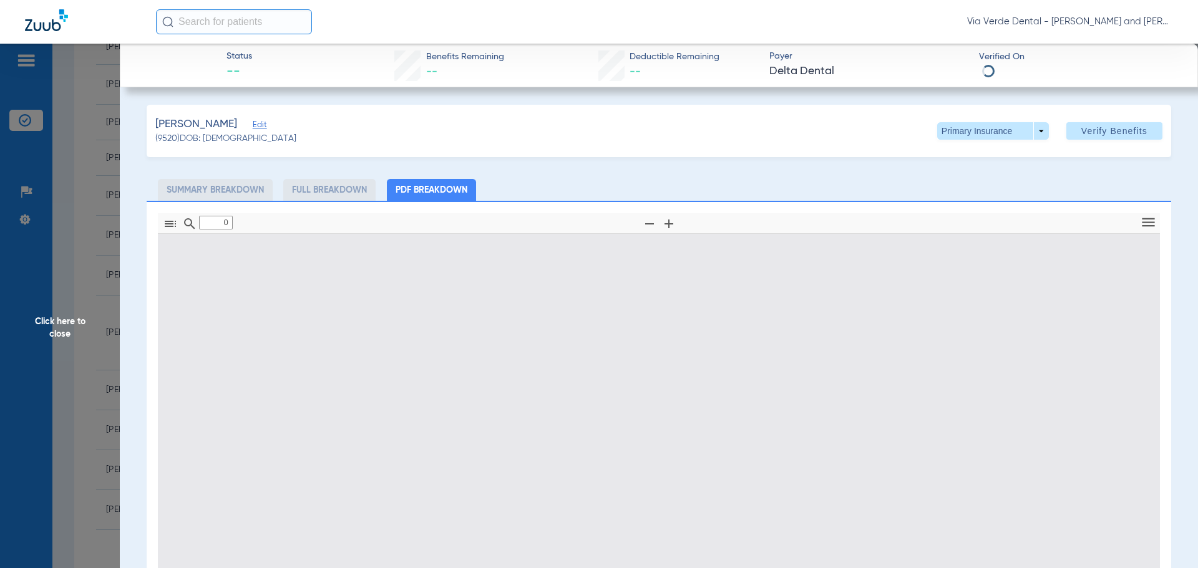
type input "1"
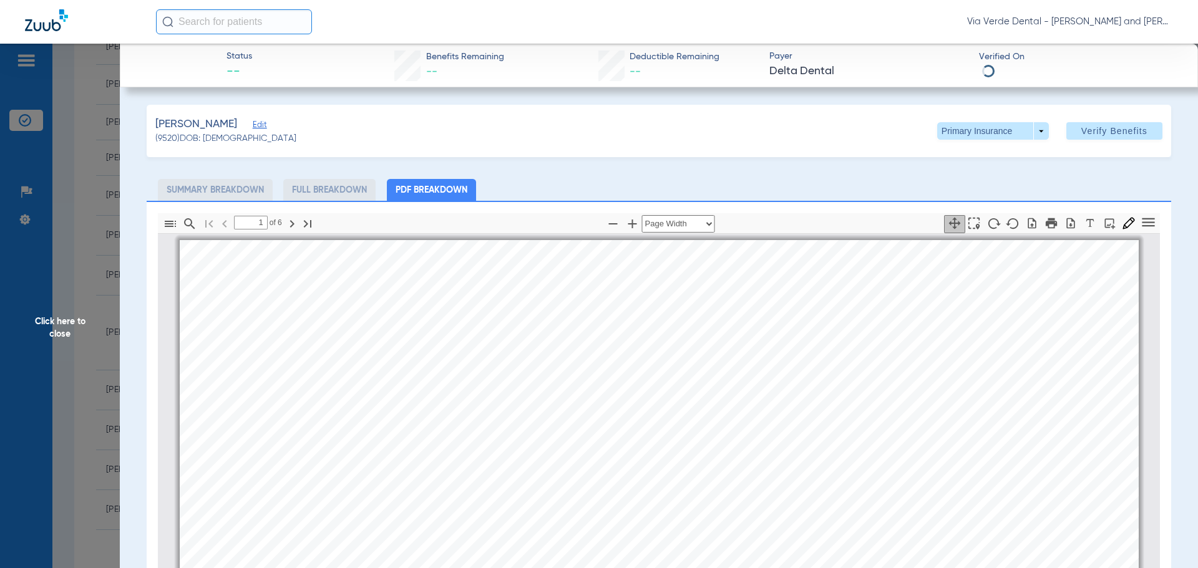
scroll to position [6, 0]
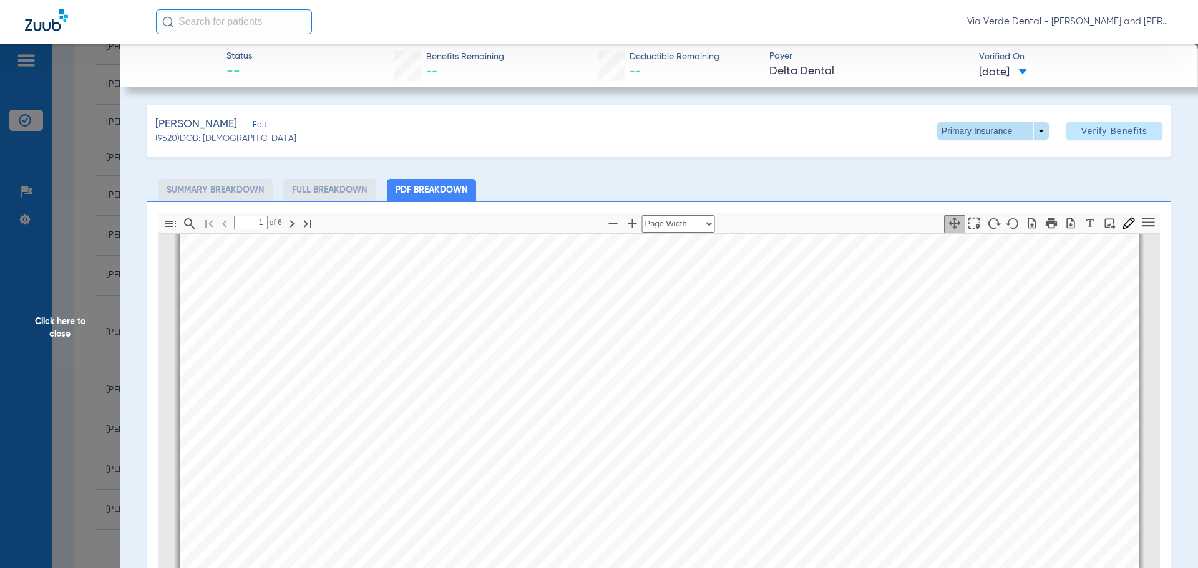
click at [1031, 130] on span at bounding box center [993, 130] width 112 height 17
click at [987, 182] on span "Secondary Insurance" at bounding box center [979, 181] width 82 height 9
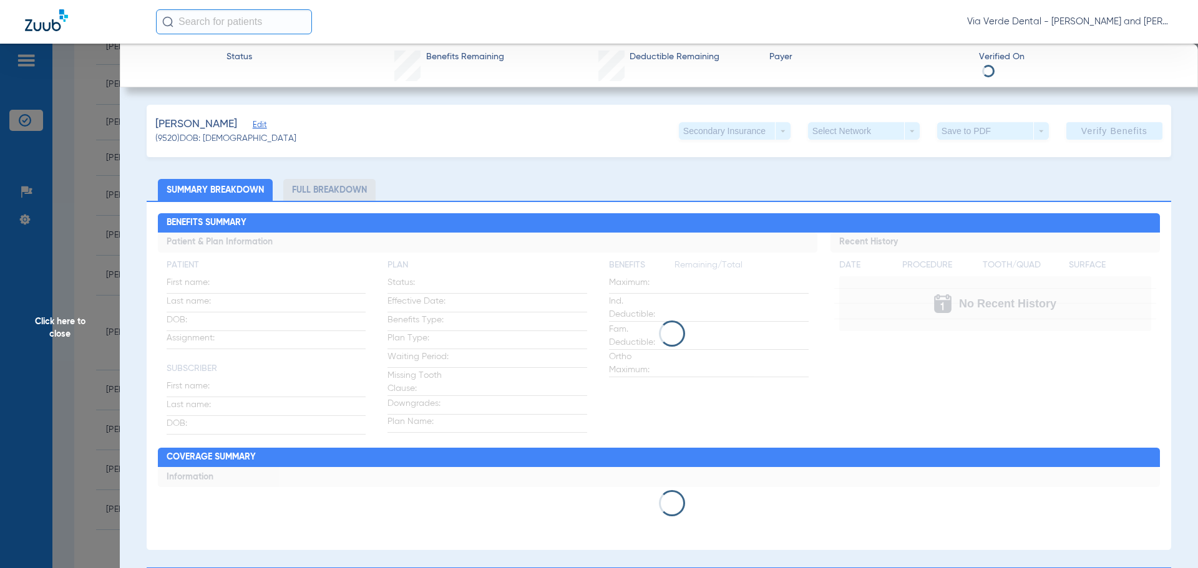
click at [1049, 187] on ul "Summary Breakdown Full Breakdown" at bounding box center [659, 190] width 1024 height 22
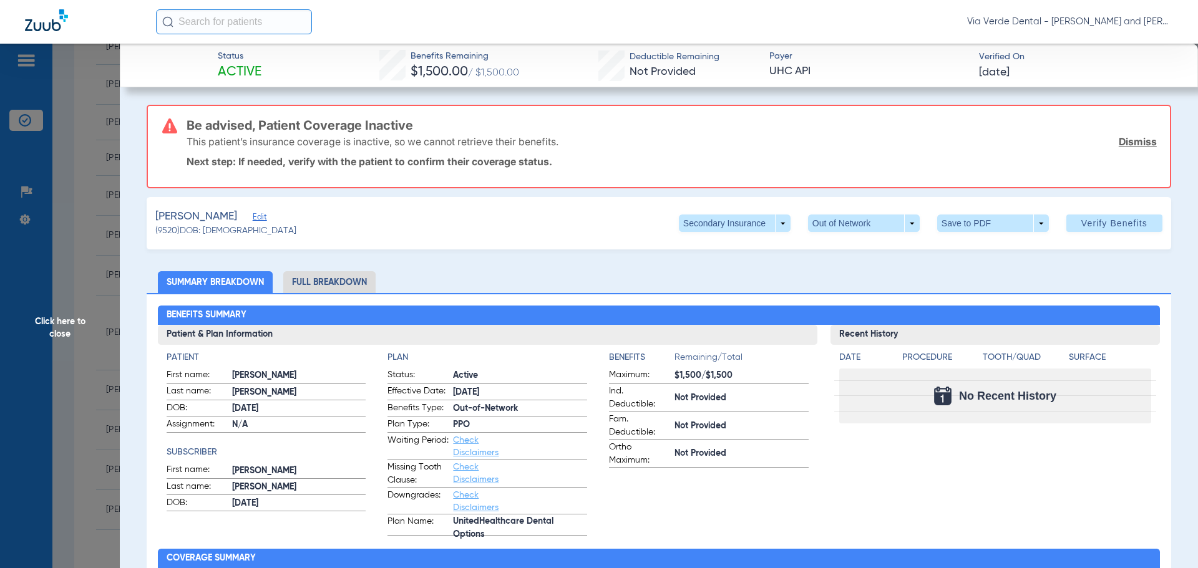
click at [309, 282] on li "Full Breakdown" at bounding box center [329, 282] width 92 height 22
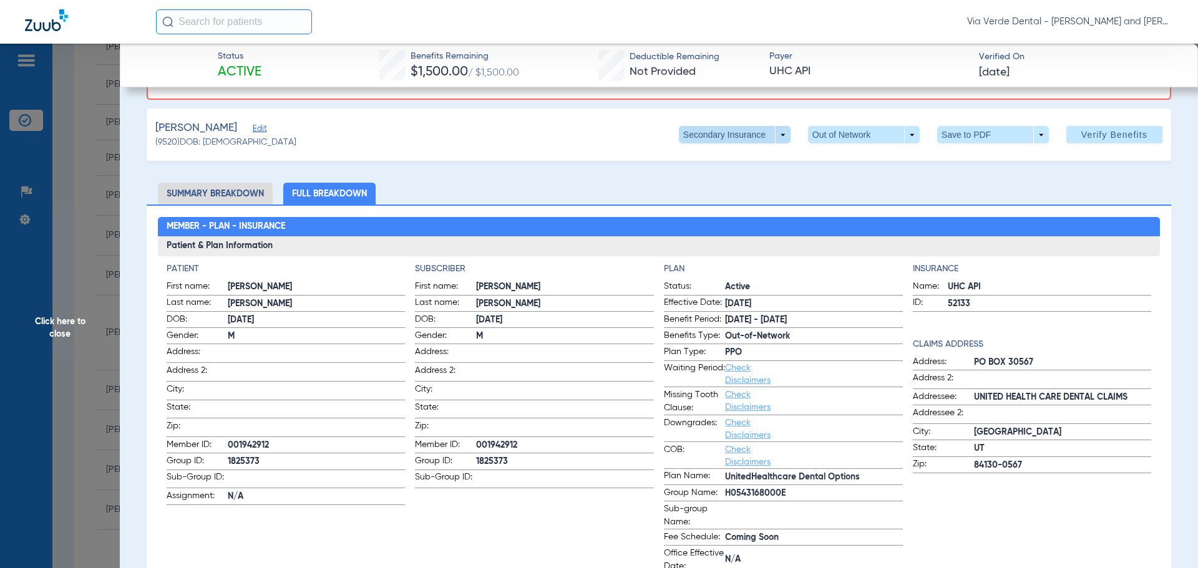
scroll to position [0, 0]
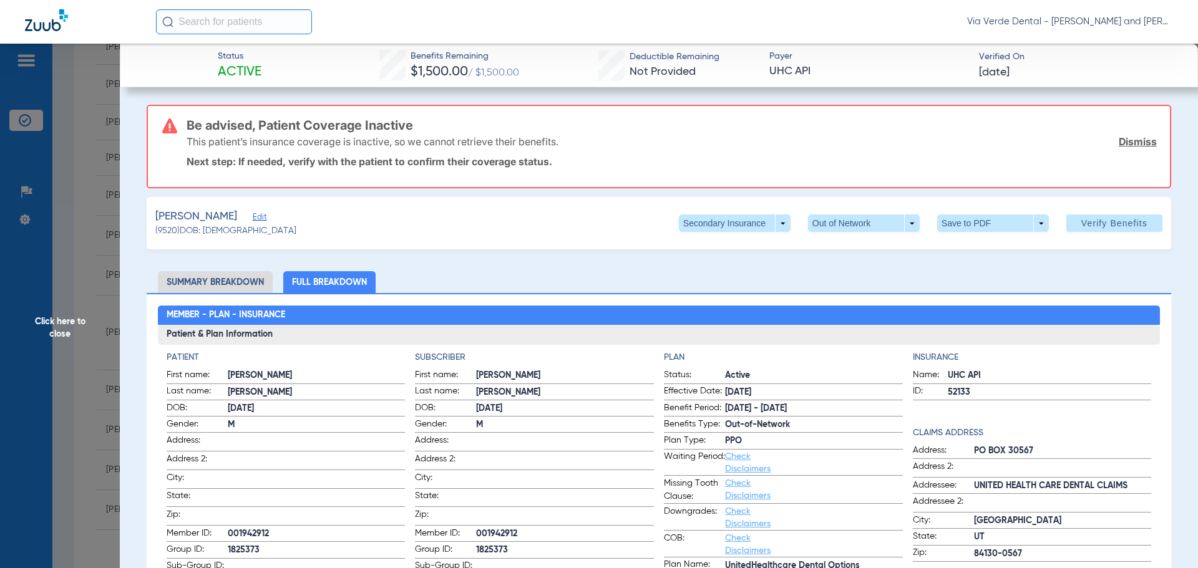
click at [80, 174] on span "Click here to close" at bounding box center [60, 328] width 120 height 568
